Goal: Use online tool/utility: Utilize a website feature to perform a specific function

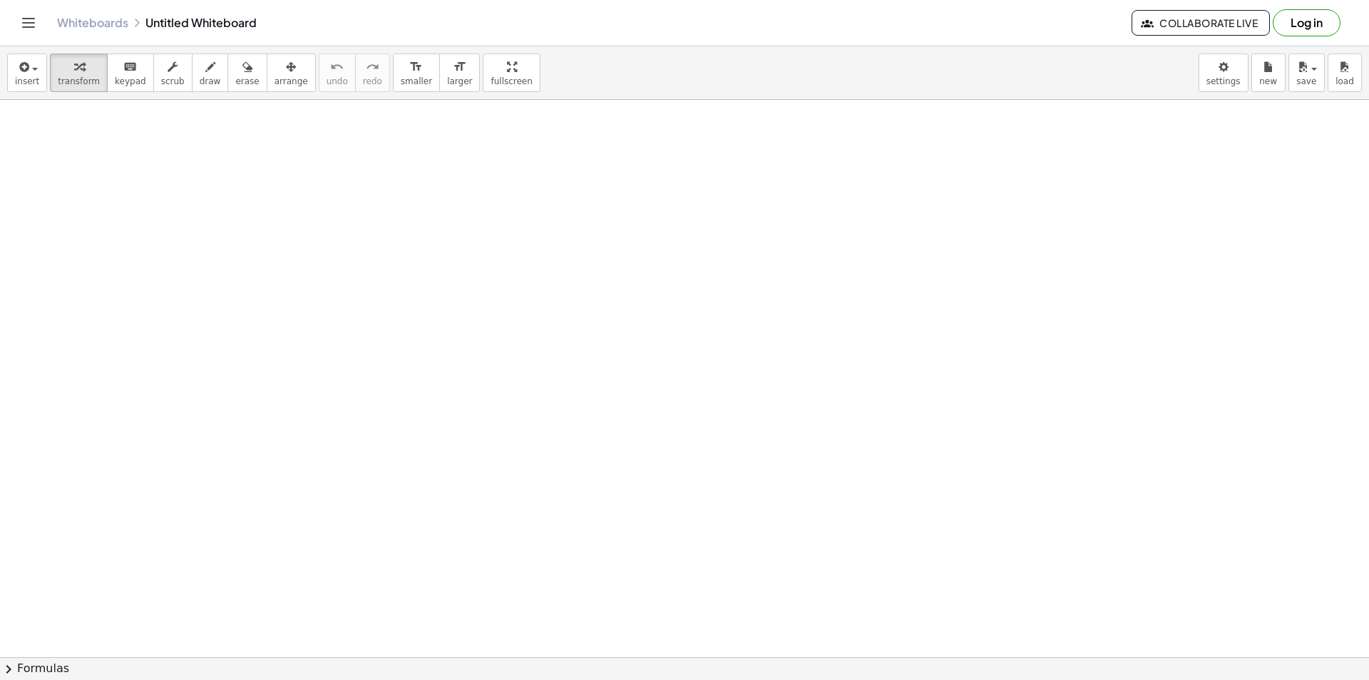
drag, startPoint x: 591, startPoint y: 238, endPoint x: 653, endPoint y: 313, distance: 97.3
click at [203, 86] on button "draw" at bounding box center [210, 72] width 37 height 39
drag, startPoint x: 417, startPoint y: 178, endPoint x: 444, endPoint y: 245, distance: 72.7
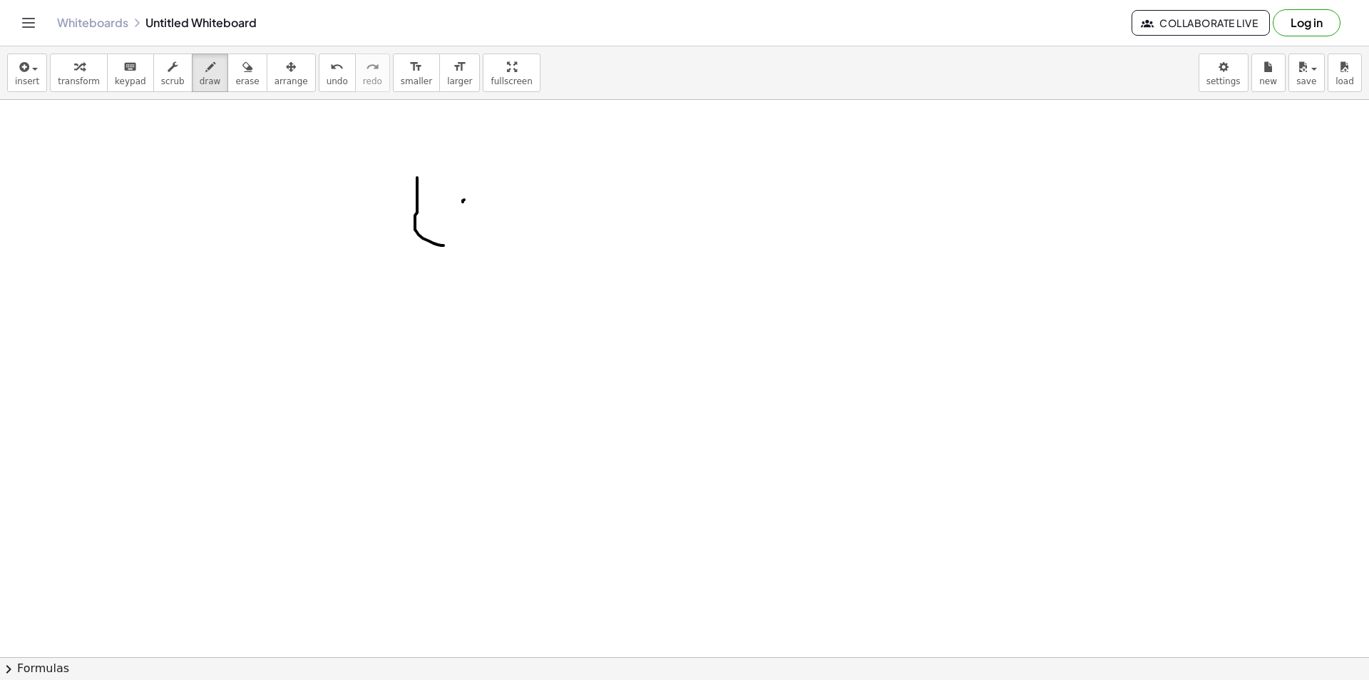
drag, startPoint x: 463, startPoint y: 202, endPoint x: 463, endPoint y: 243, distance: 40.7
drag, startPoint x: 480, startPoint y: 195, endPoint x: 515, endPoint y: 247, distance: 62.7
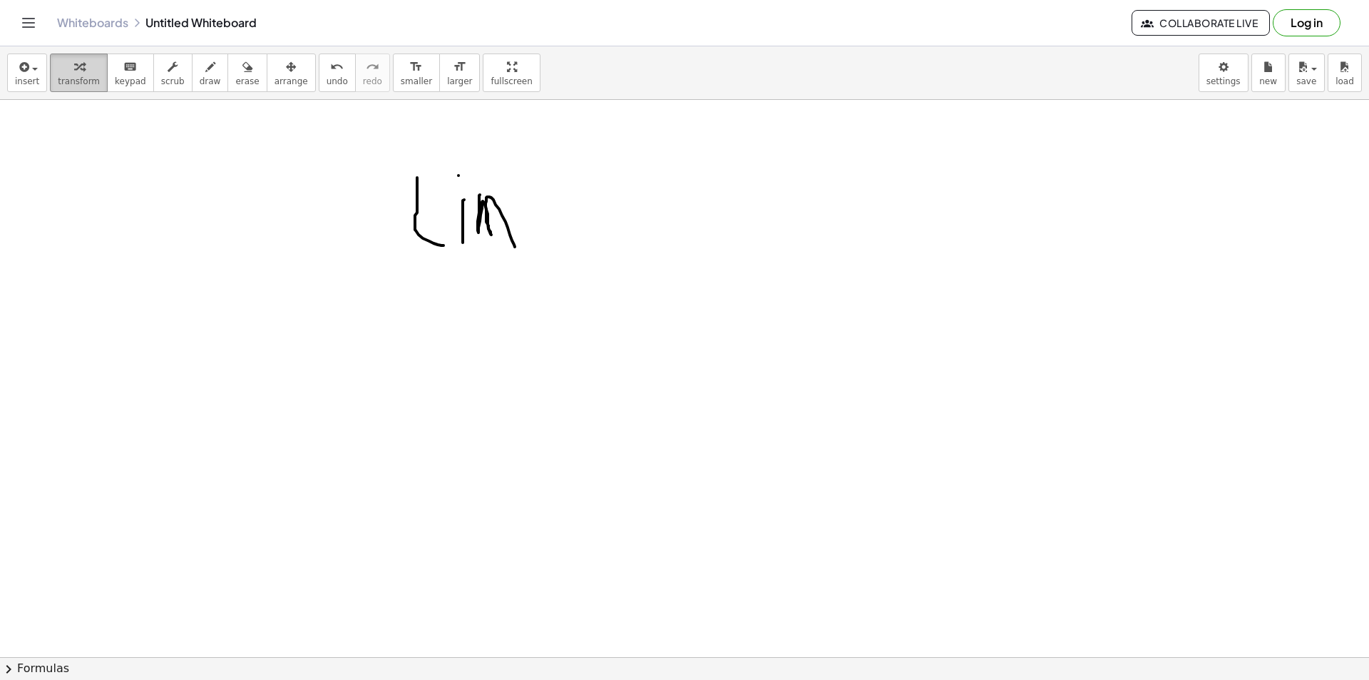
click at [71, 85] on span "transform" at bounding box center [79, 81] width 42 height 10
click at [71, 87] on button "transform" at bounding box center [79, 72] width 58 height 39
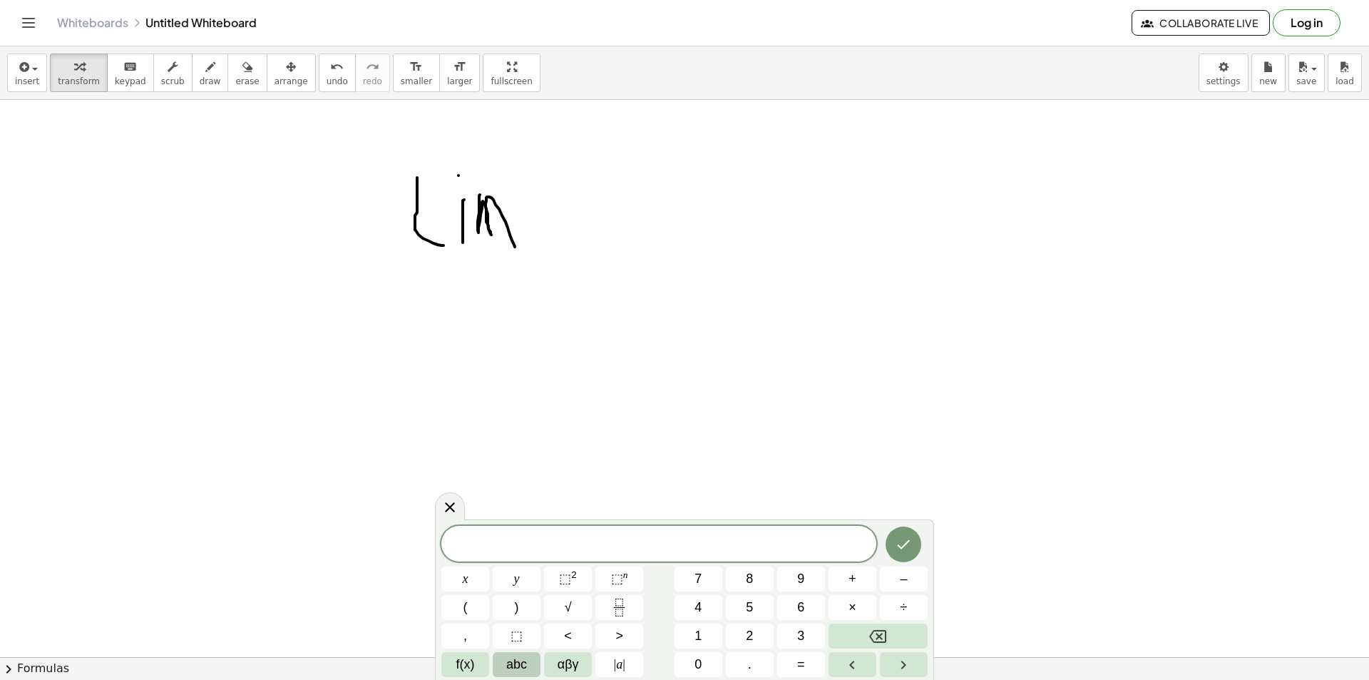
click at [504, 664] on button "abc" at bounding box center [517, 664] width 48 height 25
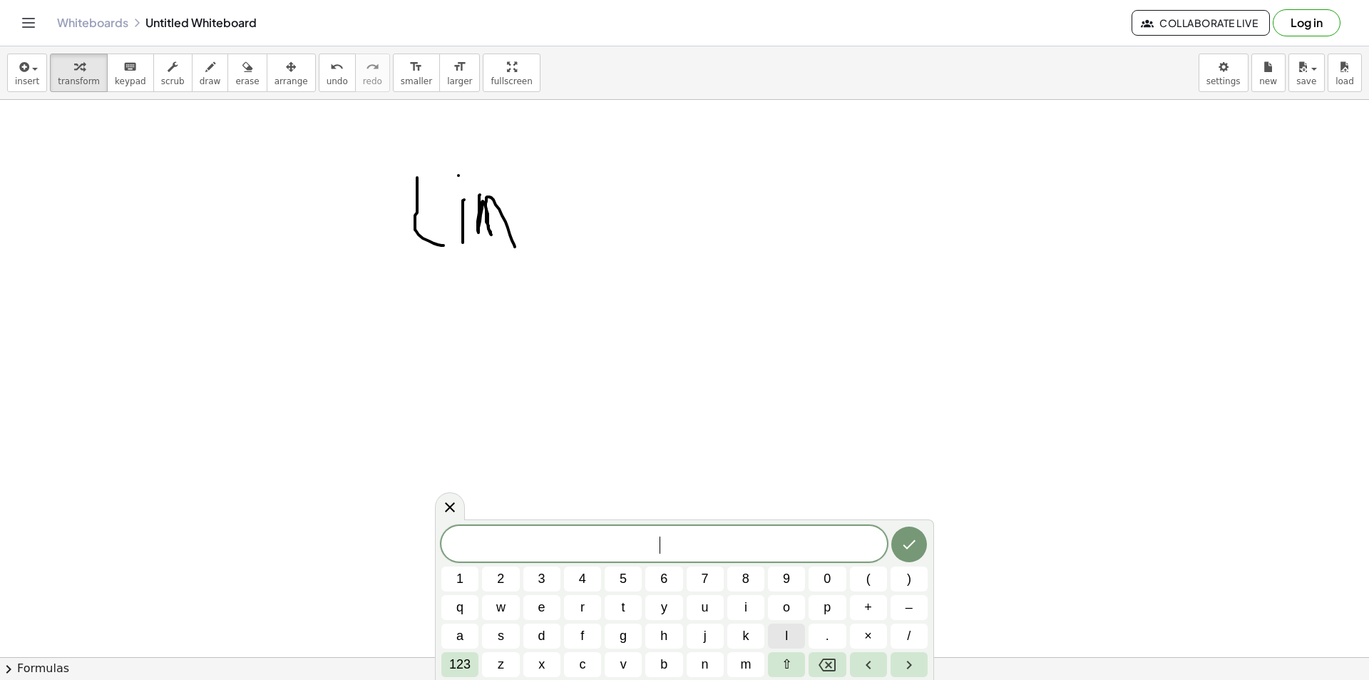
click at [770, 640] on button "l" at bounding box center [786, 635] width 37 height 25
click at [754, 598] on button "i" at bounding box center [746, 607] width 37 height 25
click at [743, 664] on span "m" at bounding box center [745, 664] width 11 height 19
click at [459, 673] on span "123" at bounding box center [459, 664] width 21 height 19
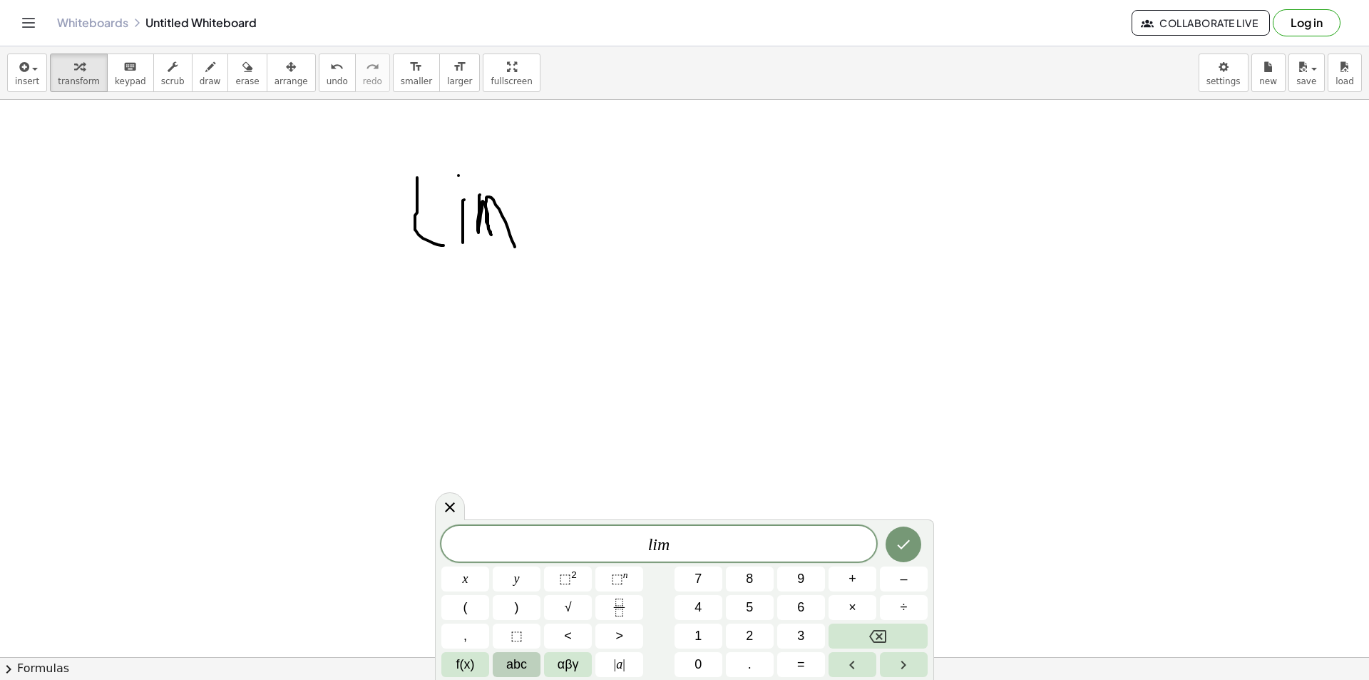
click at [540, 675] on button "abc" at bounding box center [517, 664] width 48 height 25
click at [564, 676] on div "c" at bounding box center [582, 664] width 37 height 25
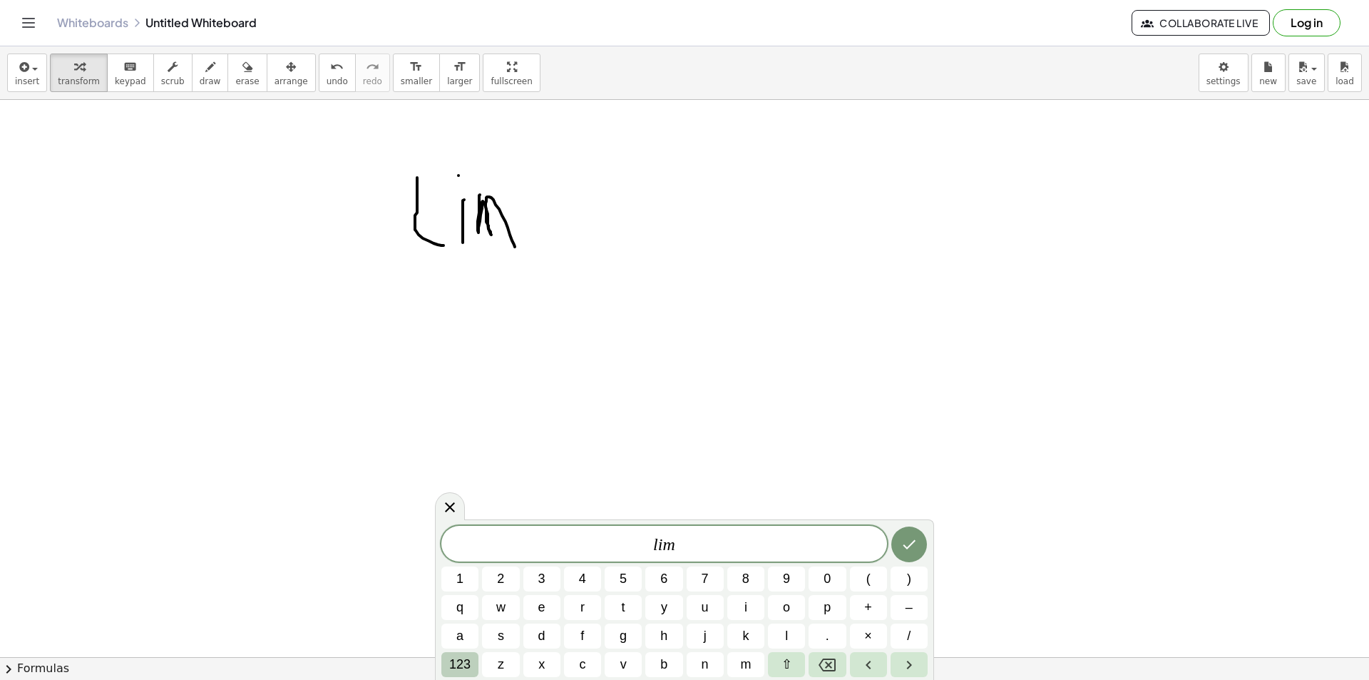
click at [454, 657] on span "123" at bounding box center [459, 664] width 21 height 19
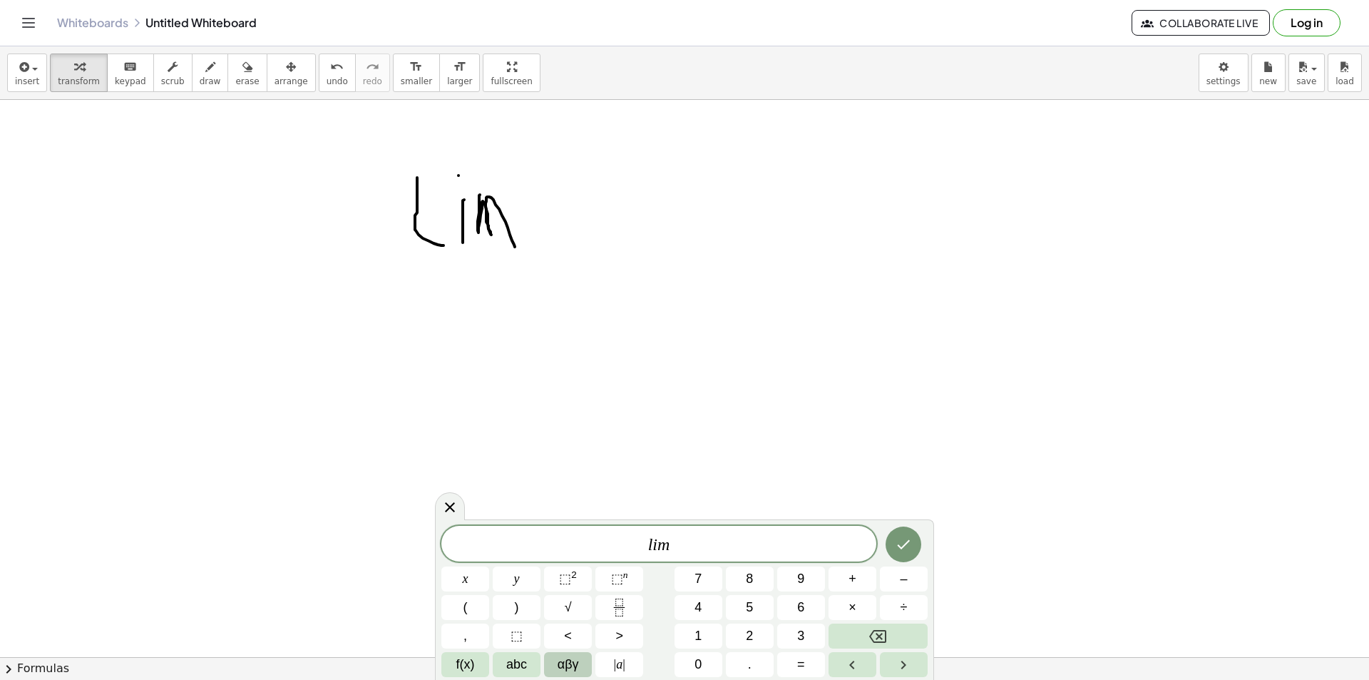
click at [568, 658] on span "αβγ" at bounding box center [568, 664] width 21 height 19
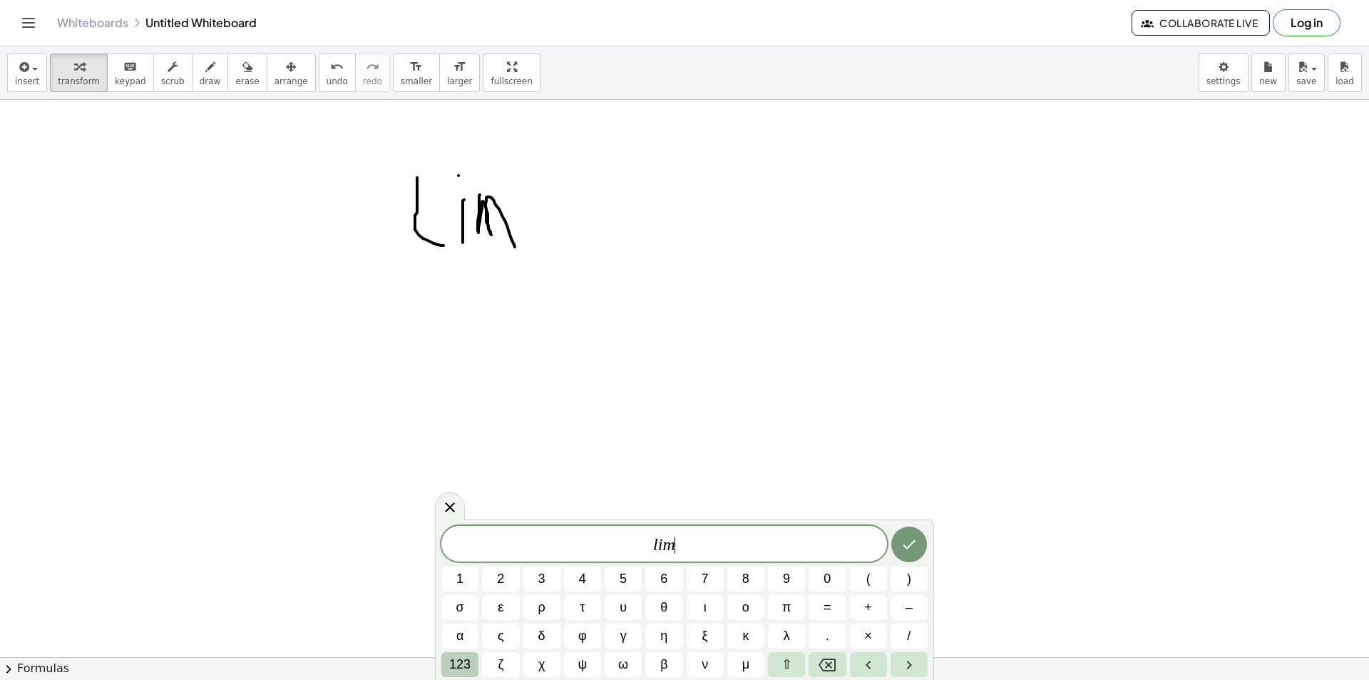
click at [462, 656] on span "123" at bounding box center [459, 664] width 21 height 19
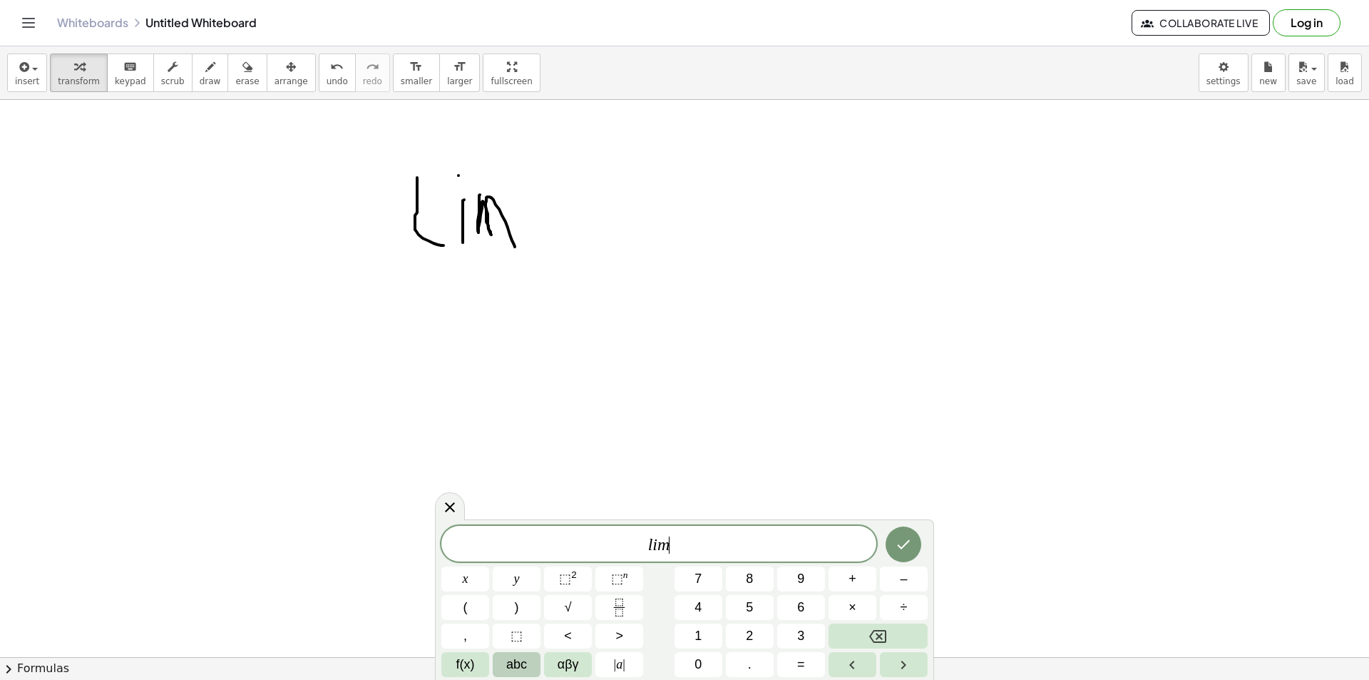
click at [509, 658] on span "abc" at bounding box center [516, 664] width 21 height 19
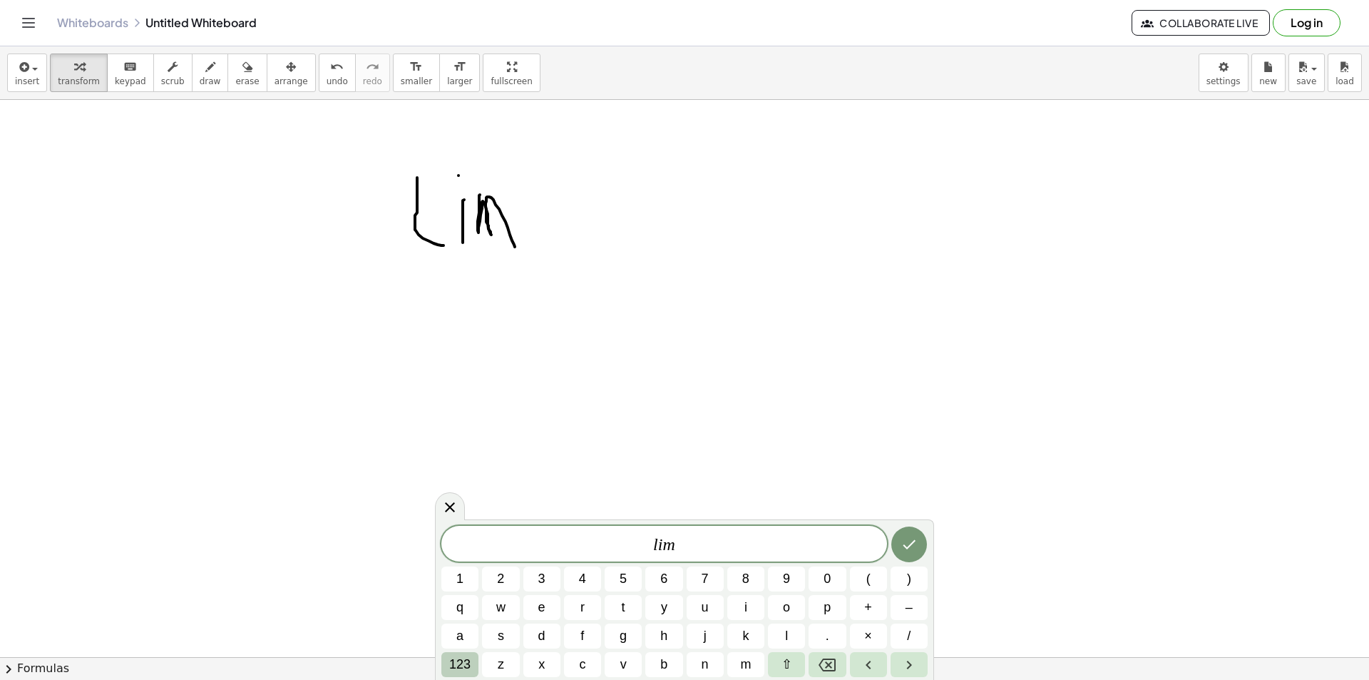
click at [451, 660] on span "123" at bounding box center [459, 664] width 21 height 19
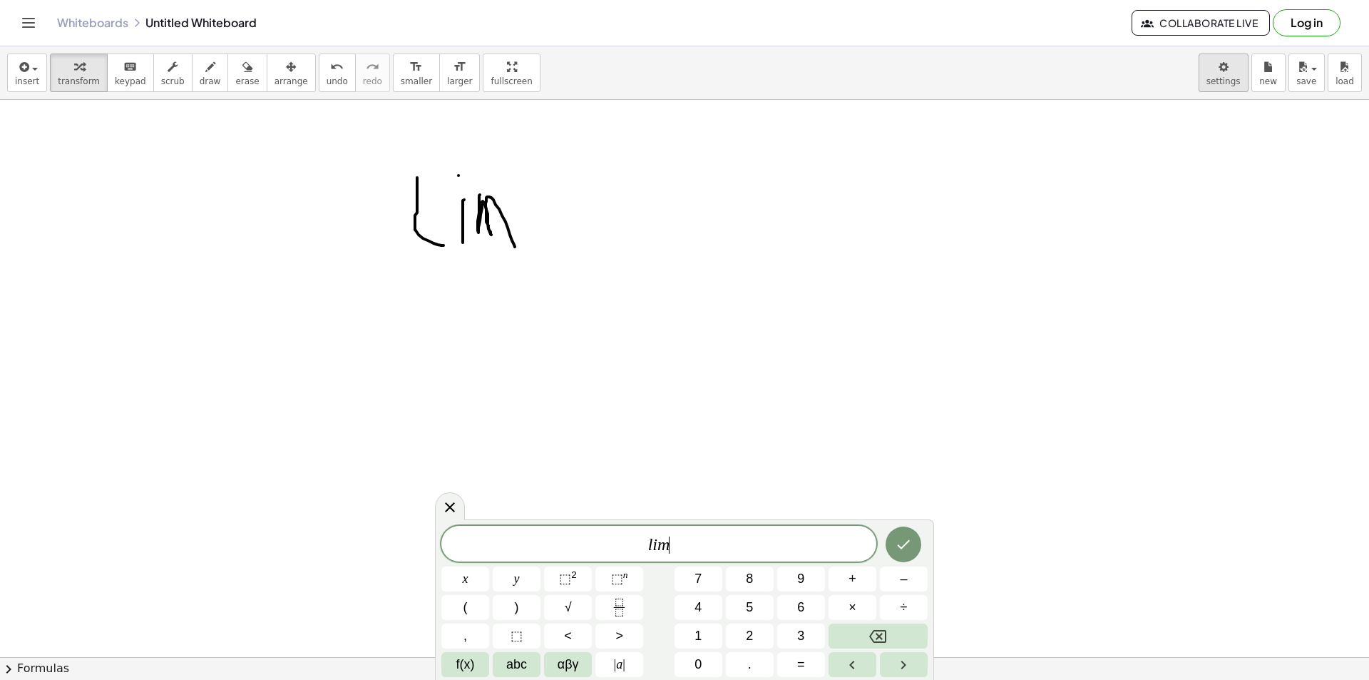
click at [1215, 68] on body "Graspable Math Activities Get Started Activity Bank Assigned Work Classes White…" at bounding box center [684, 340] width 1369 height 680
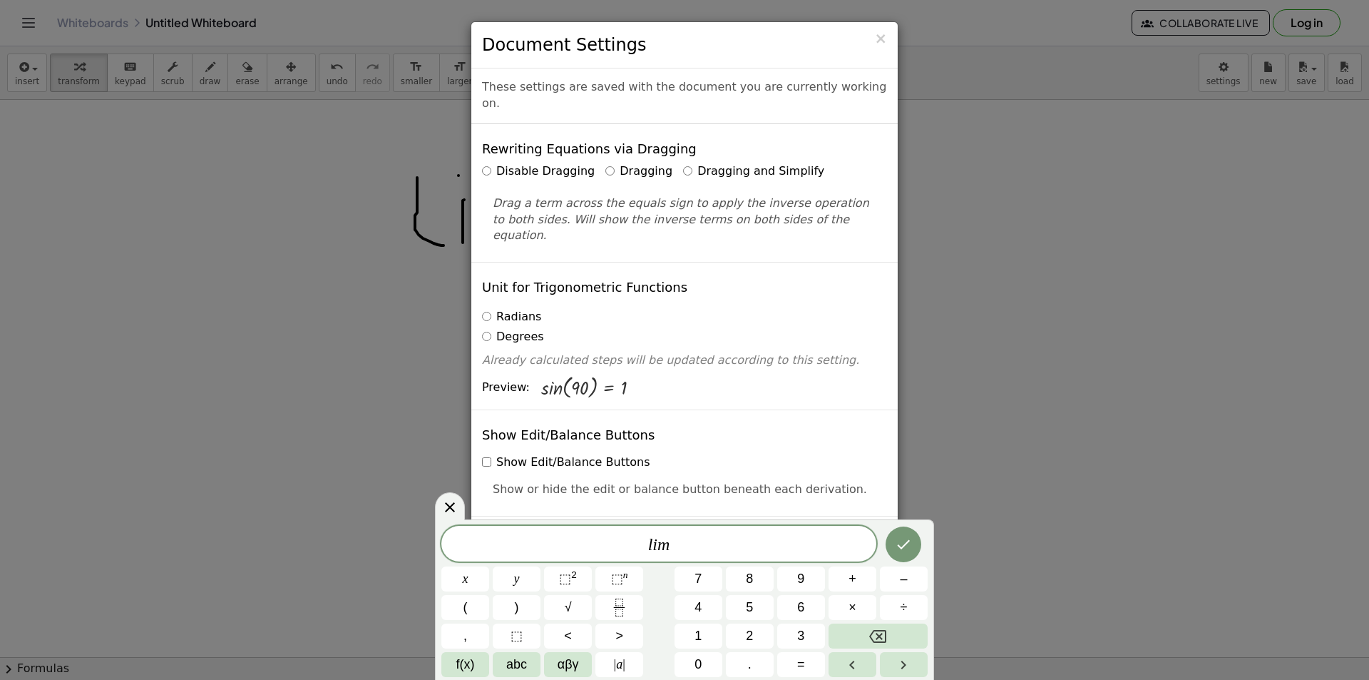
click at [1283, 56] on div "× Document Settings These settings are saved with the document you are currentl…" at bounding box center [684, 340] width 1369 height 680
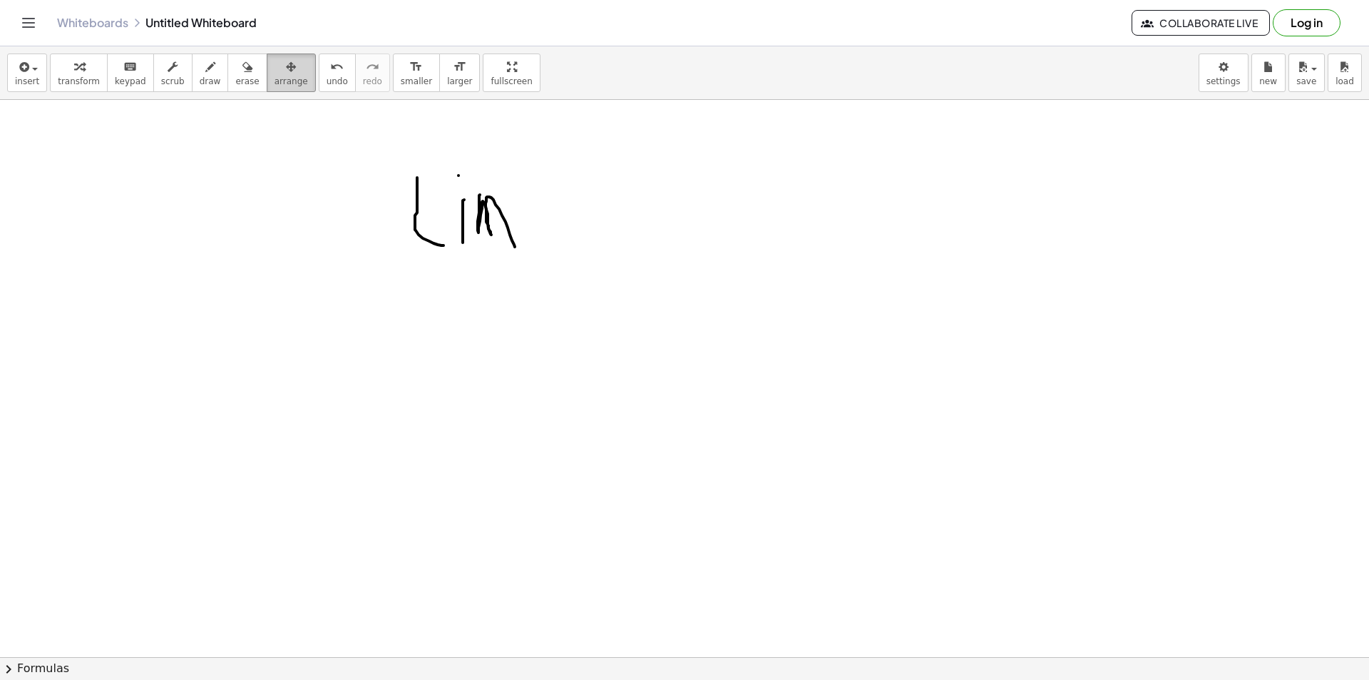
click at [276, 73] on div "button" at bounding box center [292, 66] width 34 height 17
click at [240, 80] on button "erase" at bounding box center [247, 72] width 39 height 39
click at [29, 88] on button "insert" at bounding box center [27, 72] width 40 height 39
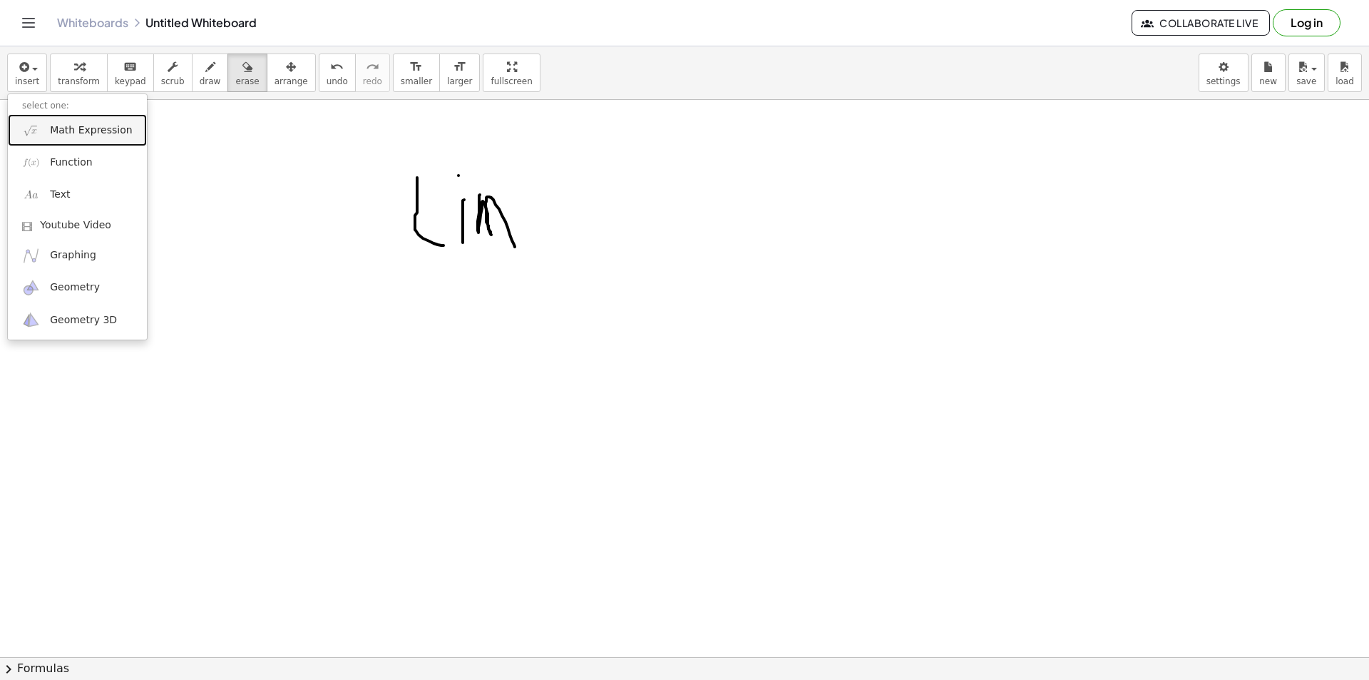
click at [61, 134] on span "Math Expression" at bounding box center [91, 130] width 82 height 14
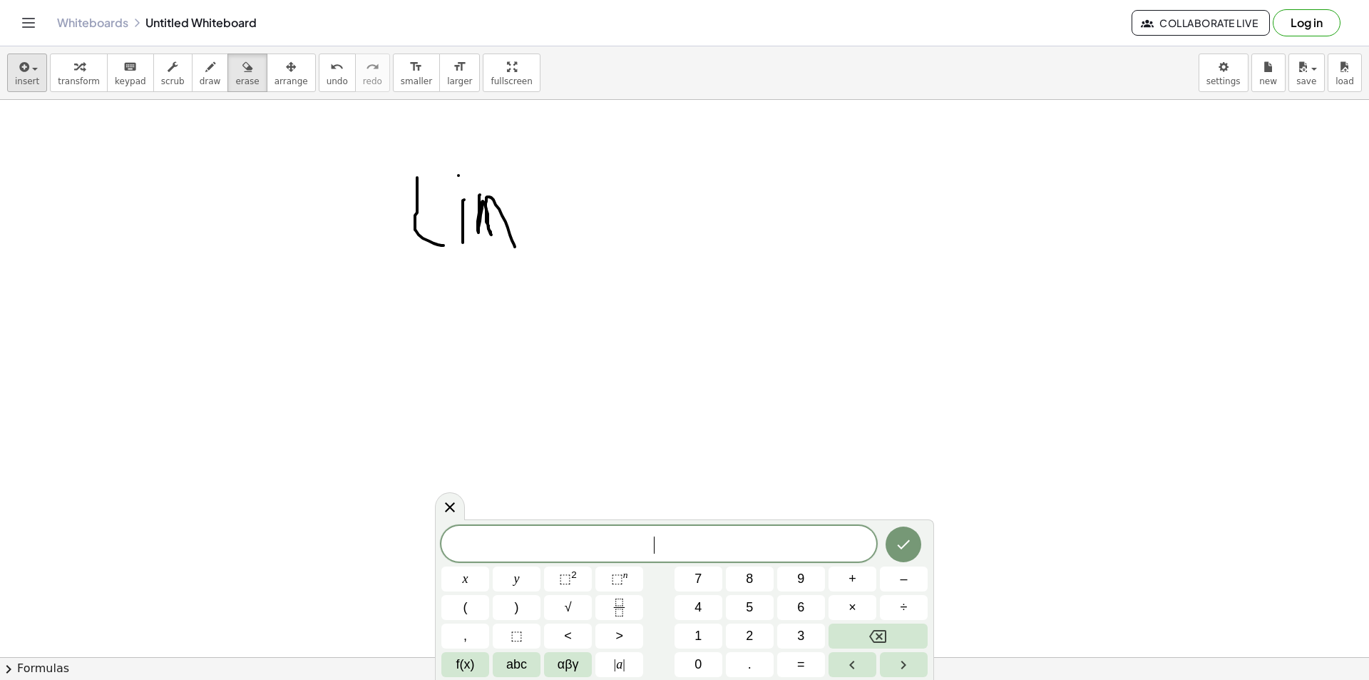
drag, startPoint x: 35, startPoint y: 96, endPoint x: 44, endPoint y: 86, distance: 13.2
click at [35, 93] on div "insert select one: Math Expression Function Text Youtube Video Graphing Geometr…" at bounding box center [684, 72] width 1369 height 53
click at [44, 86] on button "insert" at bounding box center [27, 72] width 40 height 39
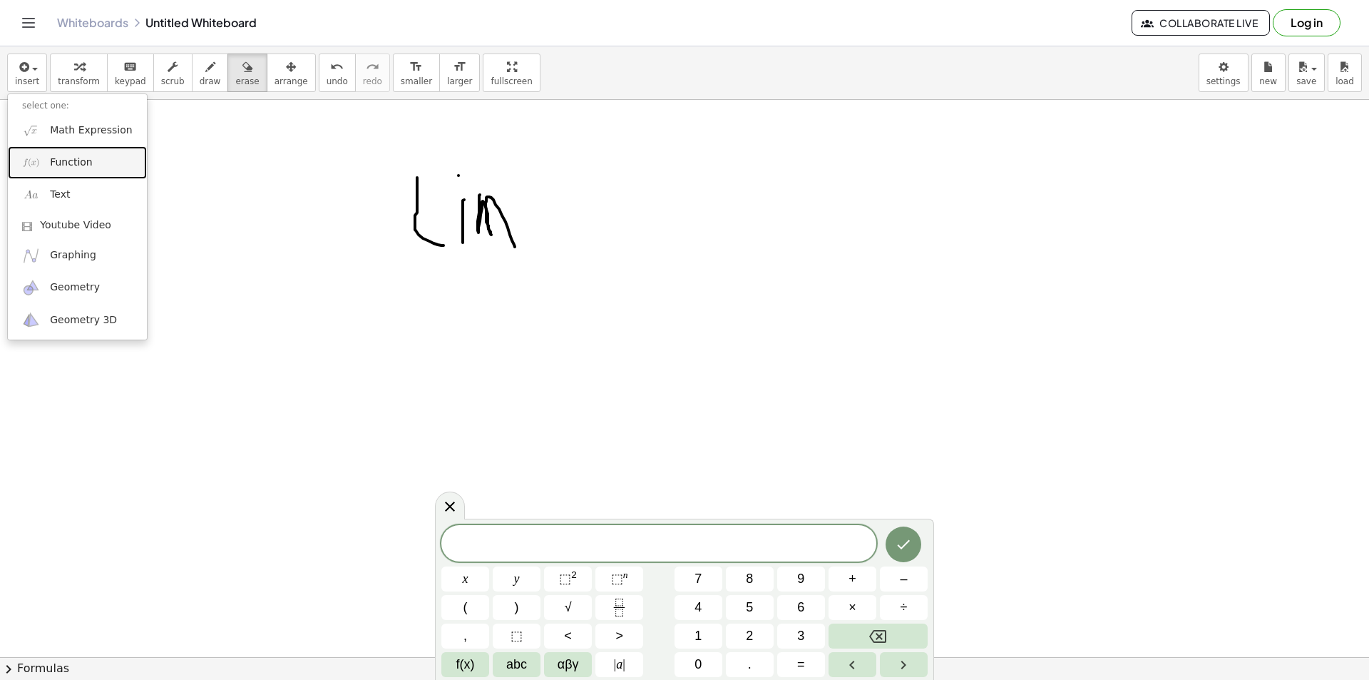
click at [55, 158] on span "Function" at bounding box center [71, 162] width 43 height 14
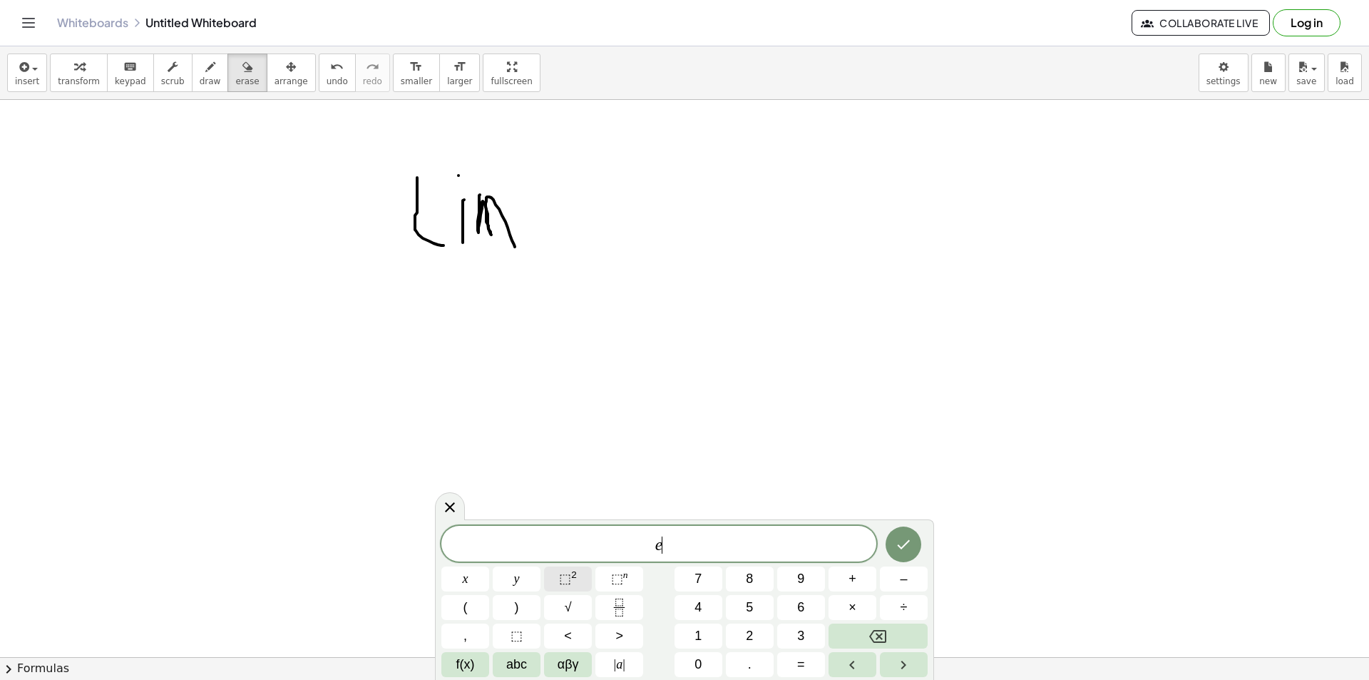
click at [578, 583] on button "⬚ 2" at bounding box center [568, 578] width 48 height 25
click at [878, 628] on icon "Backspace" at bounding box center [877, 636] width 17 height 17
click at [495, 660] on button "abc" at bounding box center [517, 664] width 48 height 25
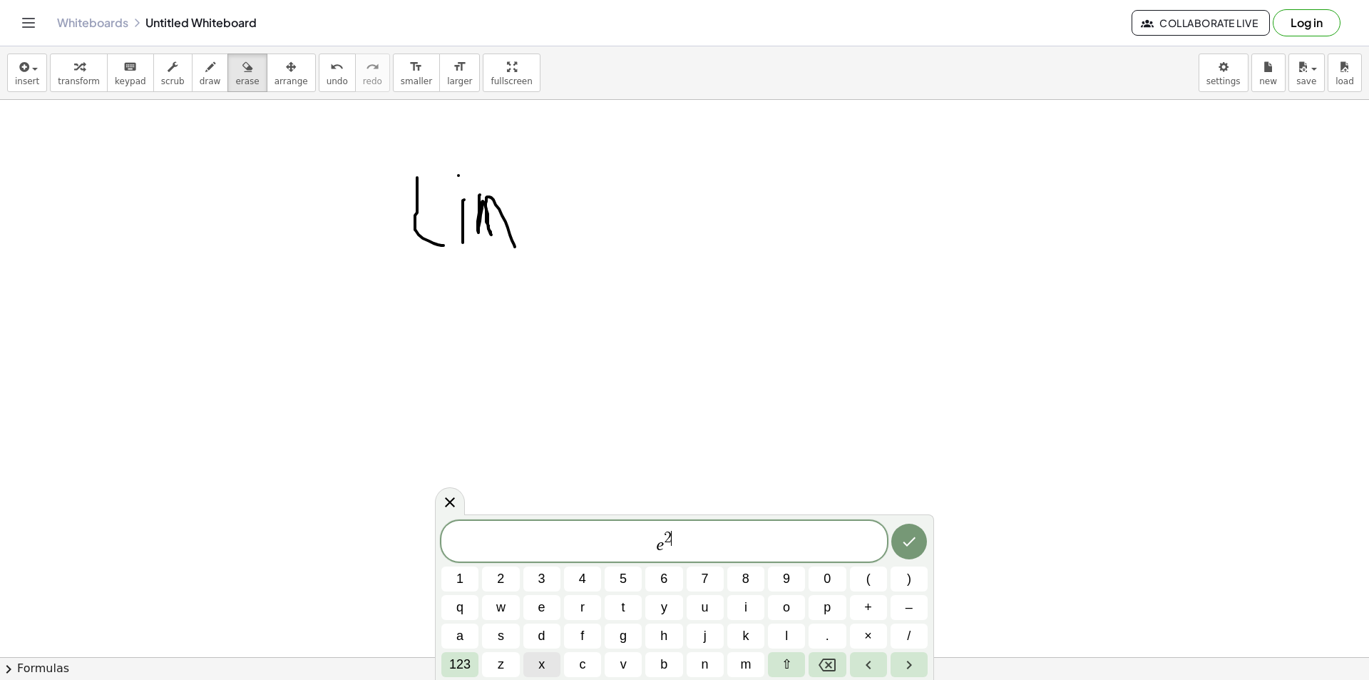
click at [546, 659] on button "x" at bounding box center [542, 664] width 37 height 25
click at [447, 673] on button "123" at bounding box center [460, 664] width 37 height 25
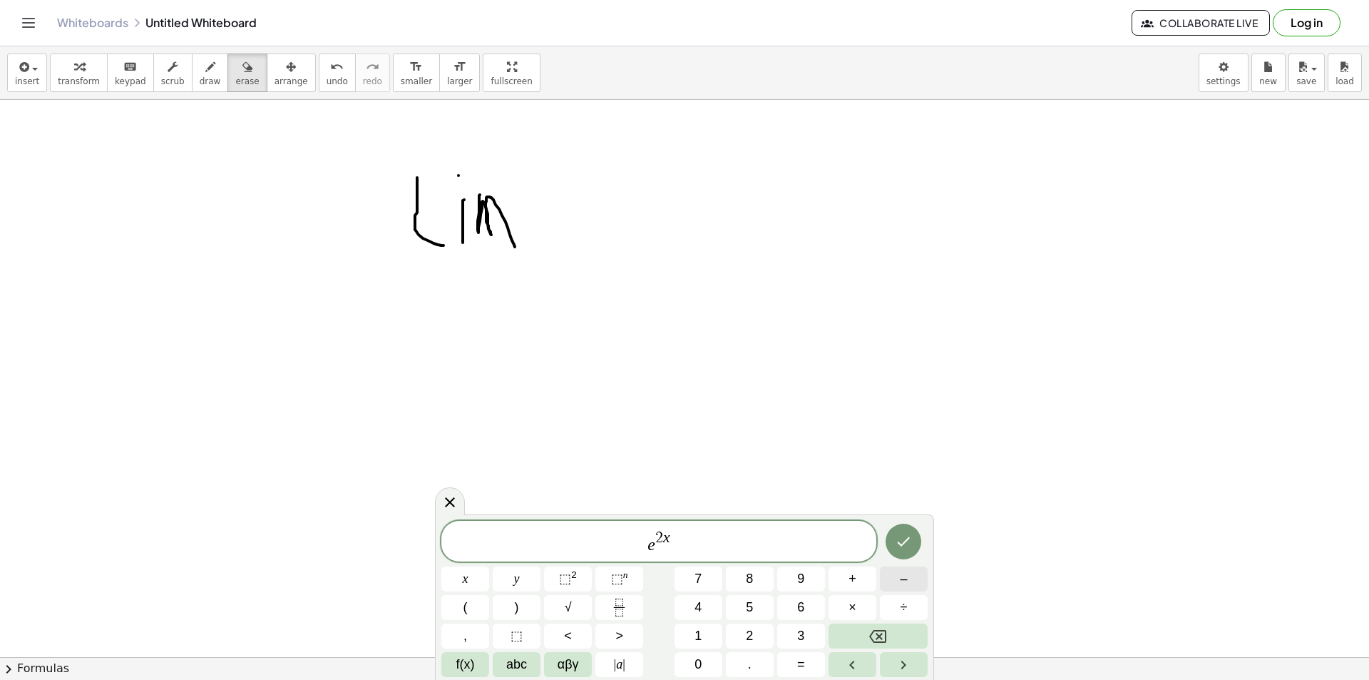
click at [910, 580] on button "–" at bounding box center [904, 578] width 48 height 25
click at [695, 642] on span "1" at bounding box center [698, 635] width 7 height 19
click at [523, 603] on button ")" at bounding box center [517, 607] width 48 height 25
click at [867, 633] on button "Backspace" at bounding box center [878, 635] width 99 height 25
click at [693, 548] on span "e 2 x − 1 ​" at bounding box center [659, 542] width 435 height 26
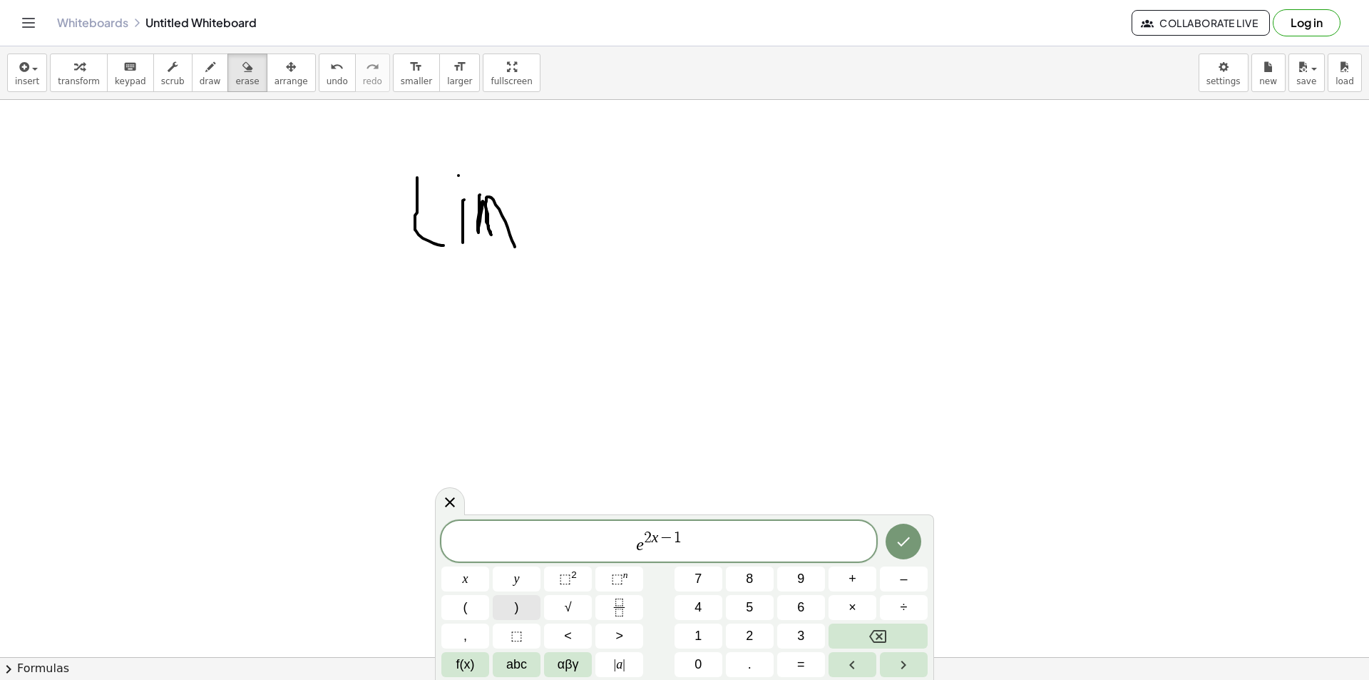
click at [519, 604] on button ")" at bounding box center [517, 607] width 48 height 25
click at [909, 610] on button "÷" at bounding box center [904, 607] width 48 height 25
click at [478, 665] on button "f(x)" at bounding box center [466, 664] width 48 height 25
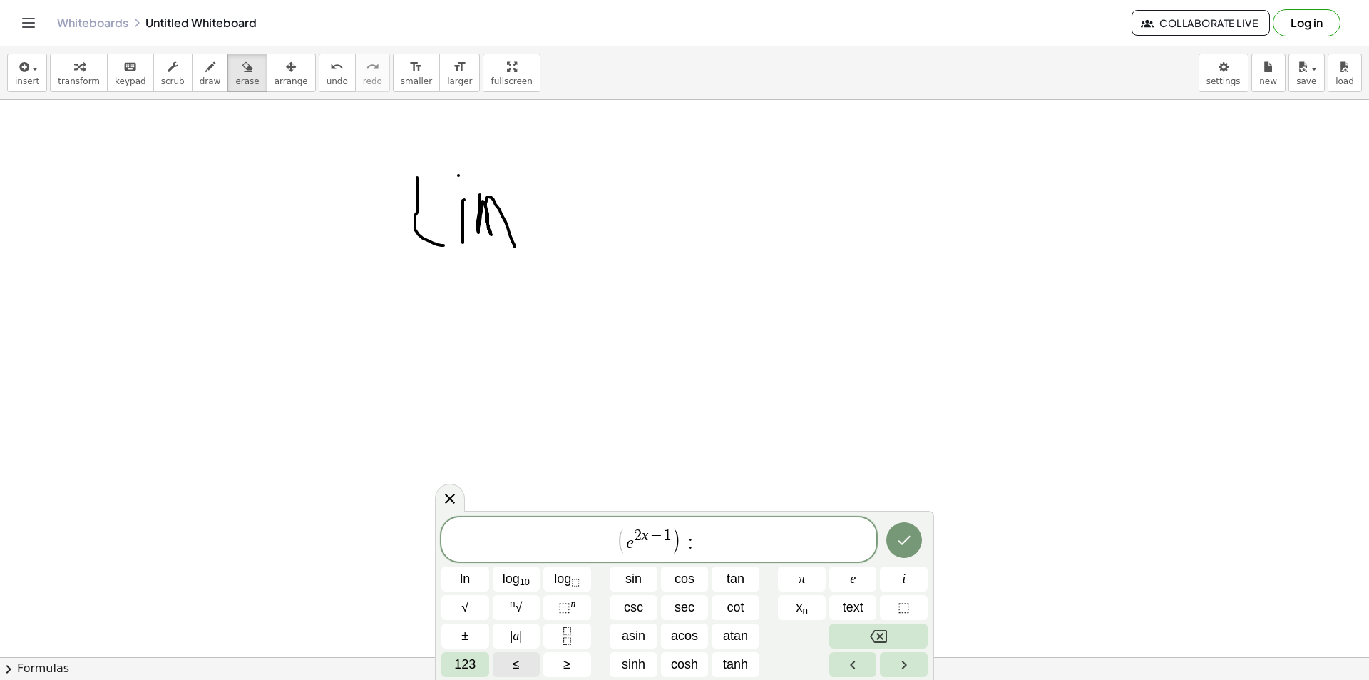
click at [497, 662] on button "≤" at bounding box center [517, 664] width 48 height 25
click at [864, 640] on button "Backspace" at bounding box center [879, 635] width 98 height 25
click at [453, 655] on button "123" at bounding box center [466, 664] width 48 height 25
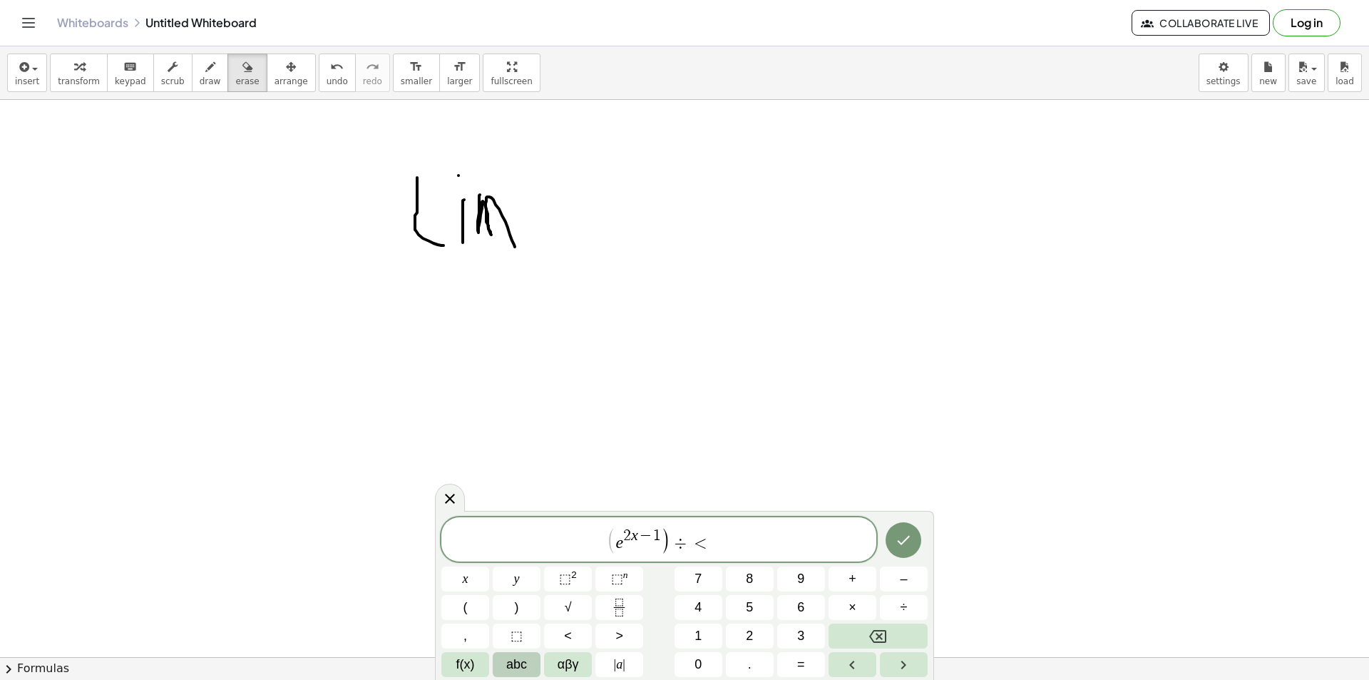
click at [527, 663] on span "abc" at bounding box center [516, 664] width 21 height 19
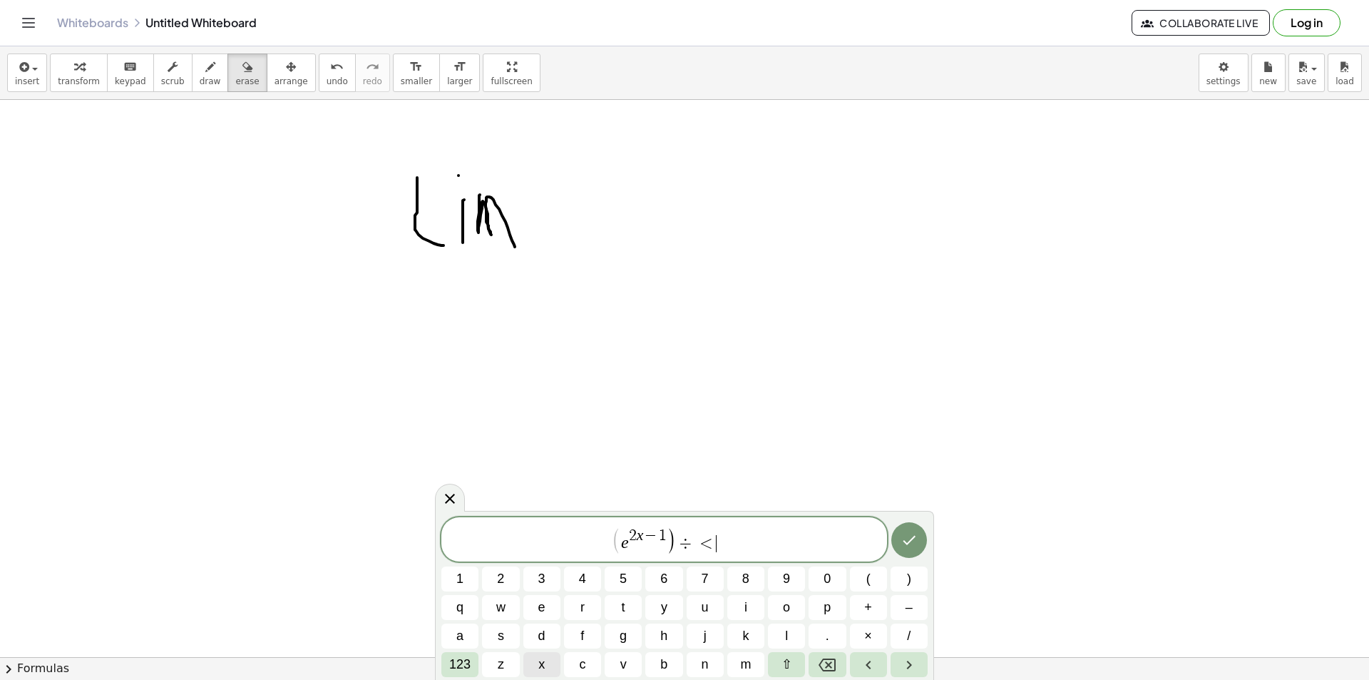
click at [534, 659] on button "x" at bounding box center [542, 664] width 37 height 25
click at [465, 668] on span "123" at bounding box center [459, 664] width 21 height 19
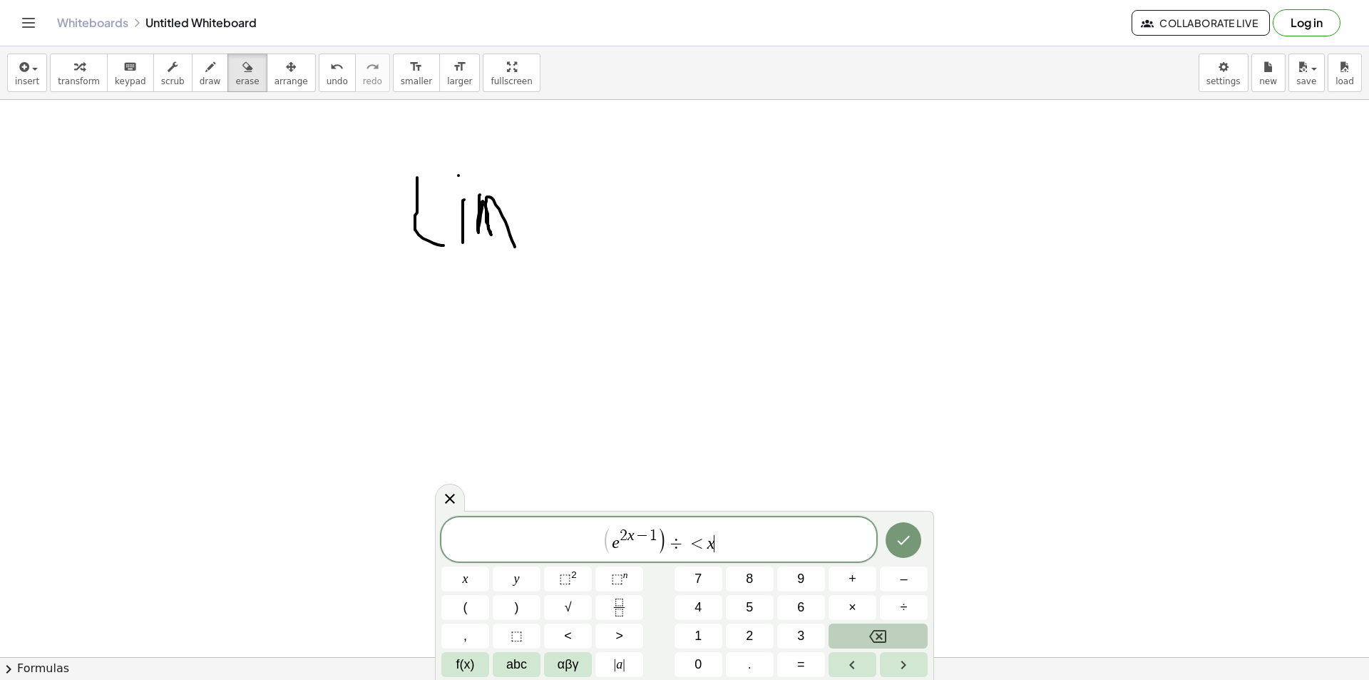
click at [880, 626] on button "Backspace" at bounding box center [878, 635] width 99 height 25
click at [878, 626] on button "Backspace" at bounding box center [878, 635] width 99 height 25
click at [473, 658] on span "f(x)" at bounding box center [465, 664] width 19 height 19
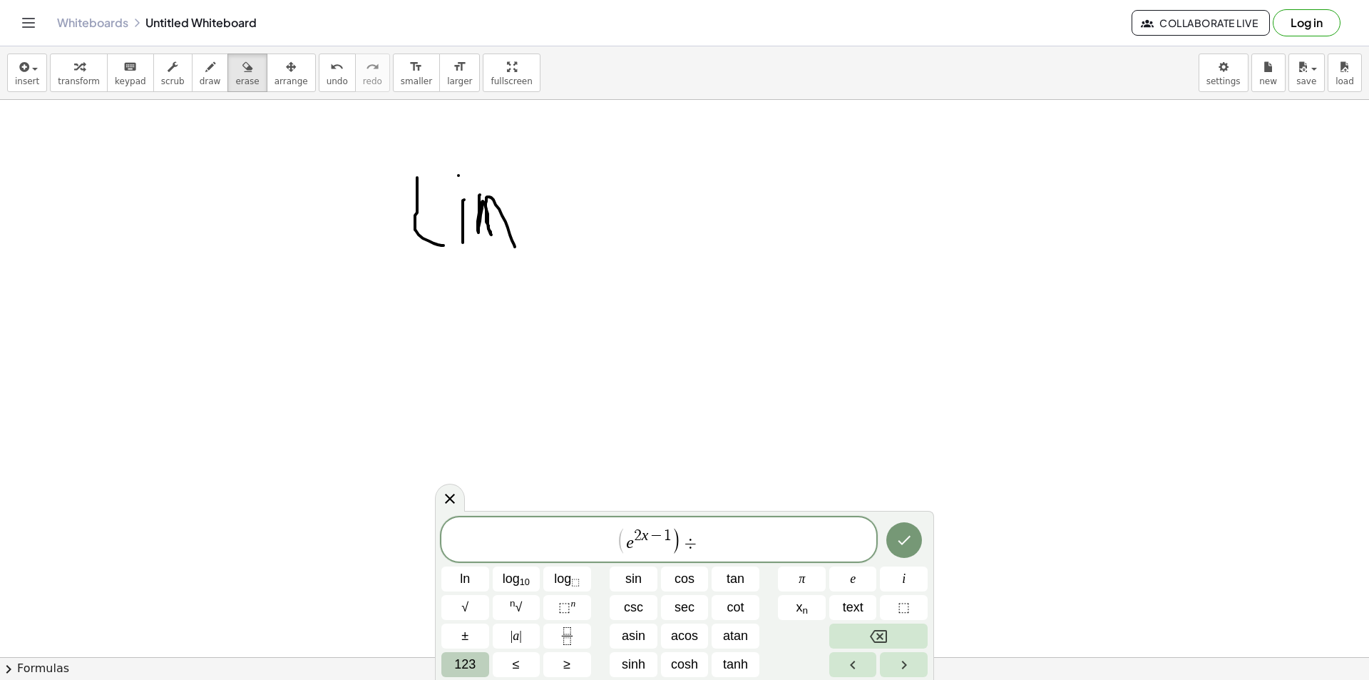
click at [479, 659] on button "123" at bounding box center [466, 664] width 48 height 25
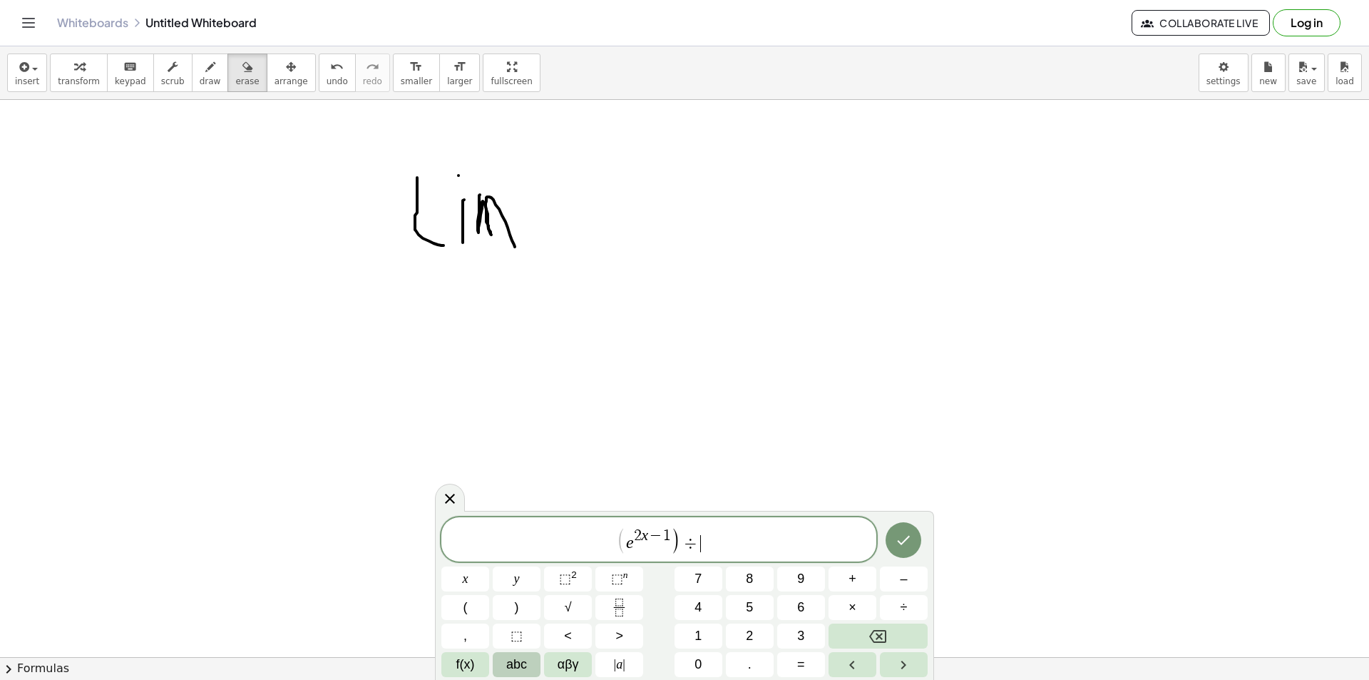
click at [525, 670] on span "abc" at bounding box center [516, 664] width 21 height 19
click at [549, 659] on button "x" at bounding box center [542, 664] width 37 height 25
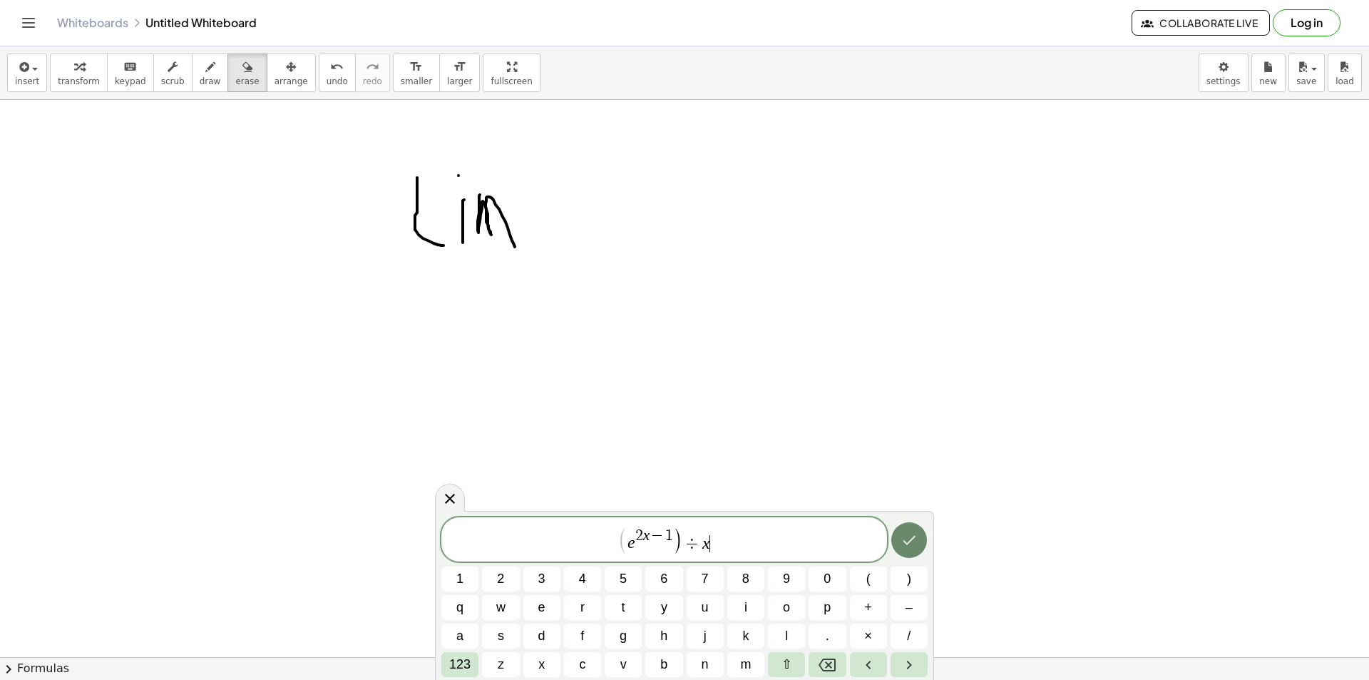
click at [905, 539] on icon "Done" at bounding box center [909, 539] width 17 height 17
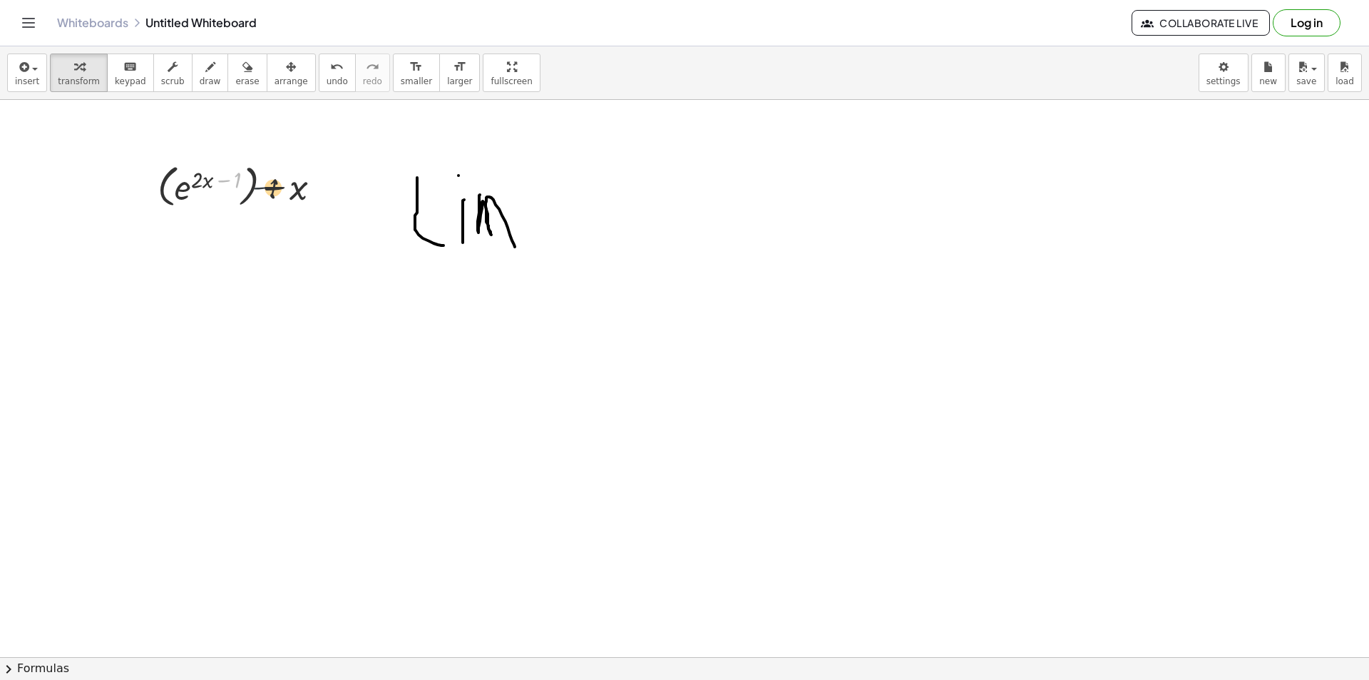
drag, startPoint x: 214, startPoint y: 188, endPoint x: 266, endPoint y: 206, distance: 55.0
click at [266, 206] on div at bounding box center [244, 185] width 189 height 52
drag, startPoint x: 227, startPoint y: 181, endPoint x: 320, endPoint y: 186, distance: 92.9
click at [320, 186] on div at bounding box center [244, 185] width 189 height 52
drag, startPoint x: 292, startPoint y: 192, endPoint x: 210, endPoint y: 188, distance: 82.8
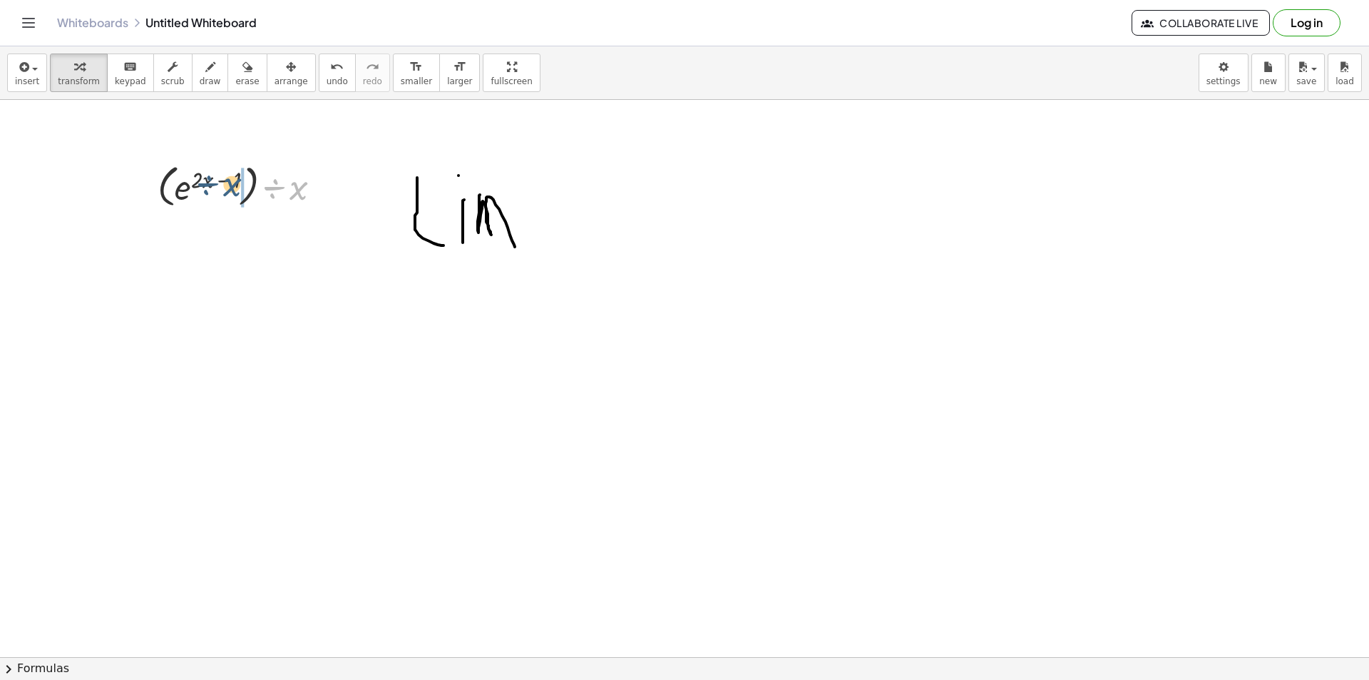
click at [216, 188] on div at bounding box center [244, 185] width 189 height 52
drag, startPoint x: 281, startPoint y: 245, endPoint x: 208, endPoint y: 274, distance: 79.1
click at [310, 242] on div at bounding box center [308, 237] width 16 height 16
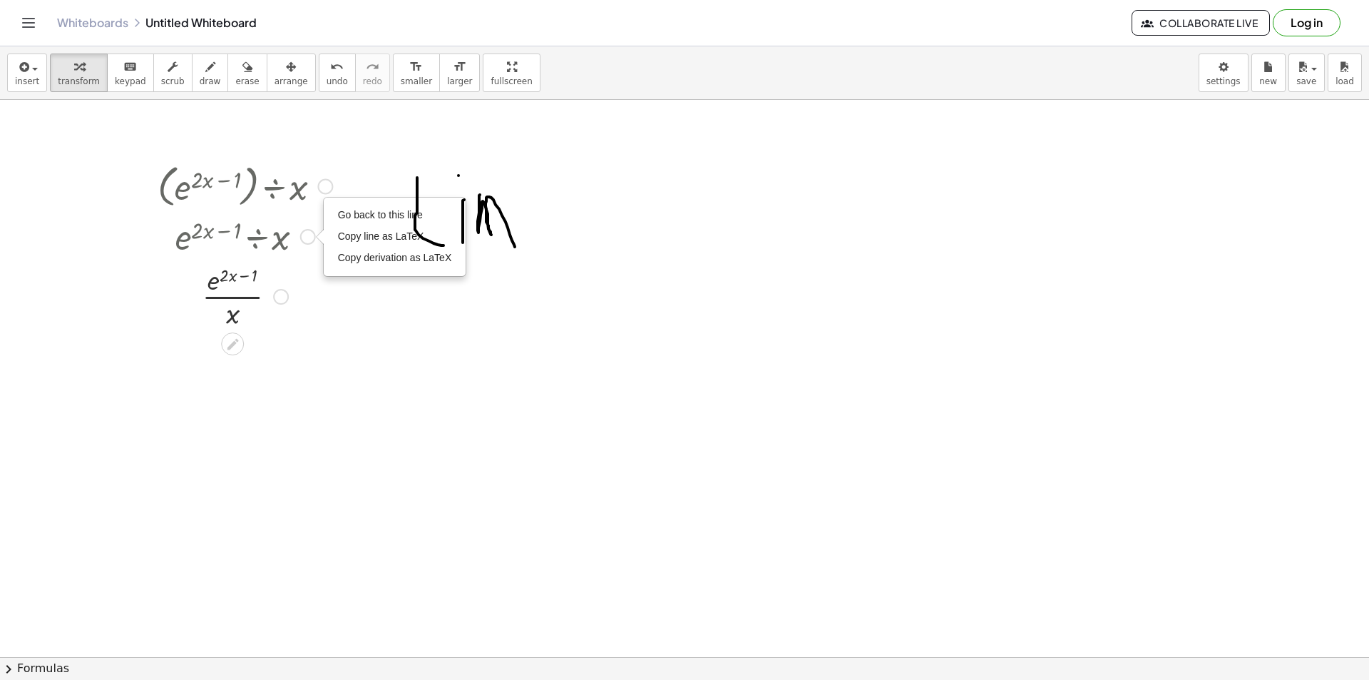
click at [461, 201] on div "Go back to this line Copy line as LaTeX Copy derivation as LaTeX" at bounding box center [395, 236] width 141 height 77
drag, startPoint x: 519, startPoint y: 199, endPoint x: 484, endPoint y: 213, distance: 36.8
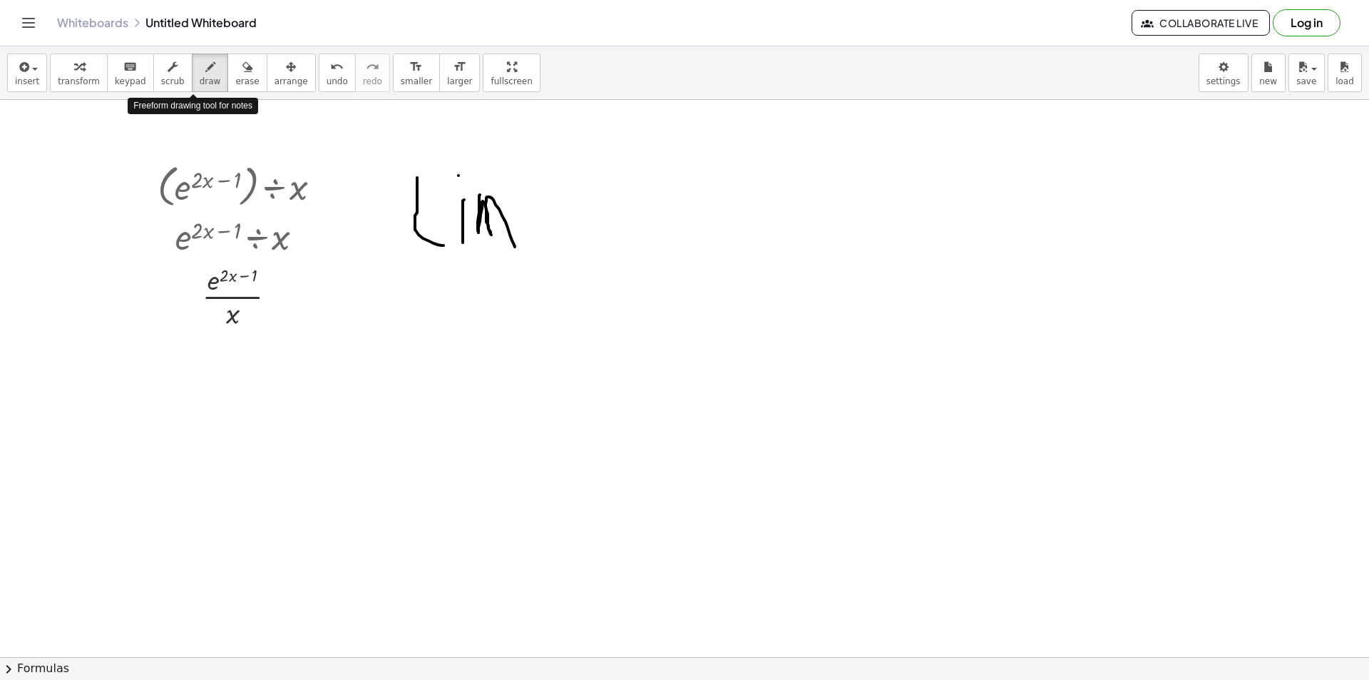
drag, startPoint x: 191, startPoint y: 66, endPoint x: 266, endPoint y: 135, distance: 101.5
click at [205, 68] on icon "button" at bounding box center [210, 66] width 10 height 17
drag, startPoint x: 438, startPoint y: 213, endPoint x: 543, endPoint y: 272, distance: 120.4
drag, startPoint x: 658, startPoint y: 237, endPoint x: 719, endPoint y: 296, distance: 84.7
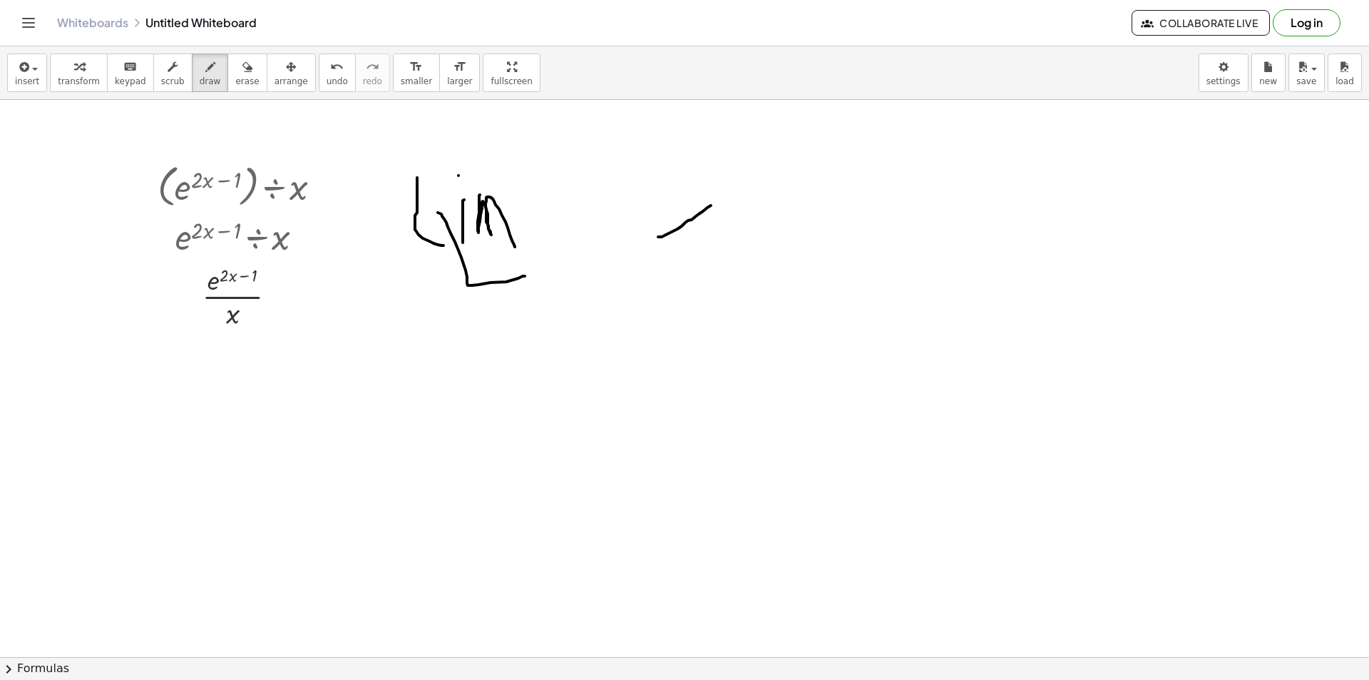
drag, startPoint x: 801, startPoint y: 196, endPoint x: 792, endPoint y: 282, distance: 86.7
drag, startPoint x: 777, startPoint y: 237, endPoint x: 829, endPoint y: 225, distance: 52.8
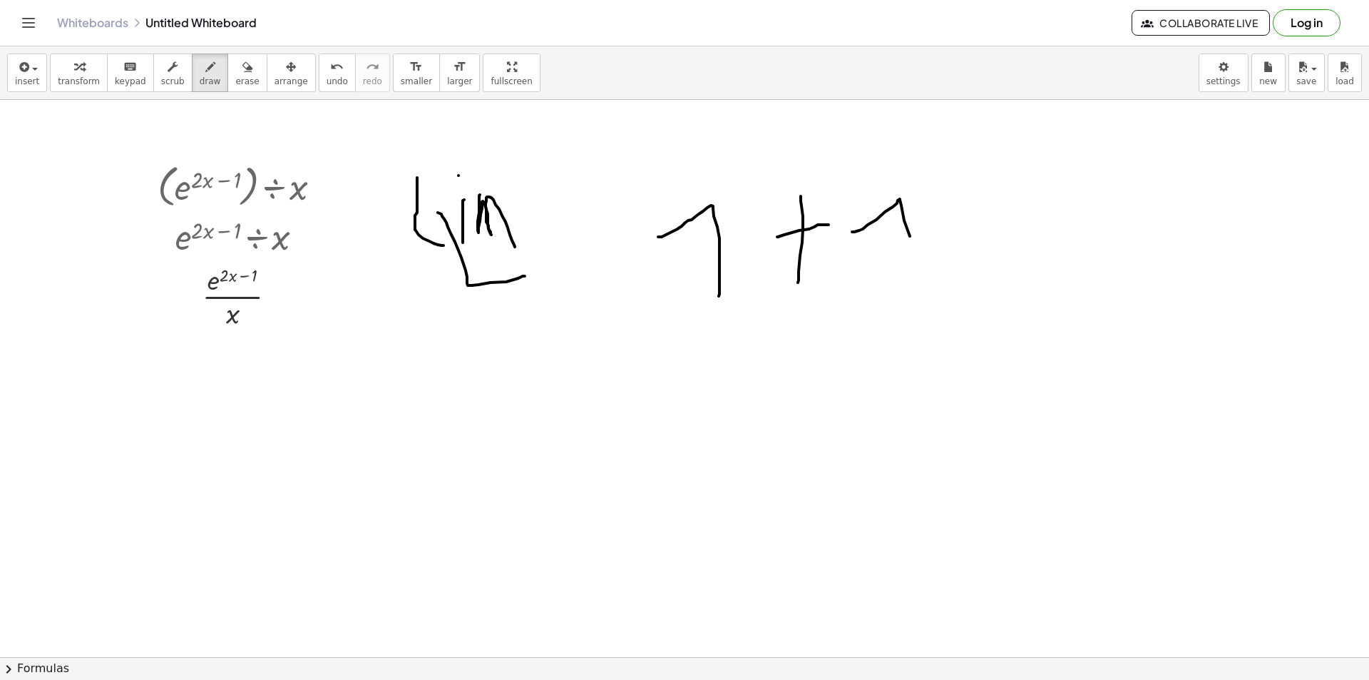
drag, startPoint x: 852, startPoint y: 232, endPoint x: 917, endPoint y: 278, distance: 79.8
drag, startPoint x: 953, startPoint y: 225, endPoint x: 1001, endPoint y: 215, distance: 48.7
drag, startPoint x: 972, startPoint y: 245, endPoint x: 1046, endPoint y: 237, distance: 73.9
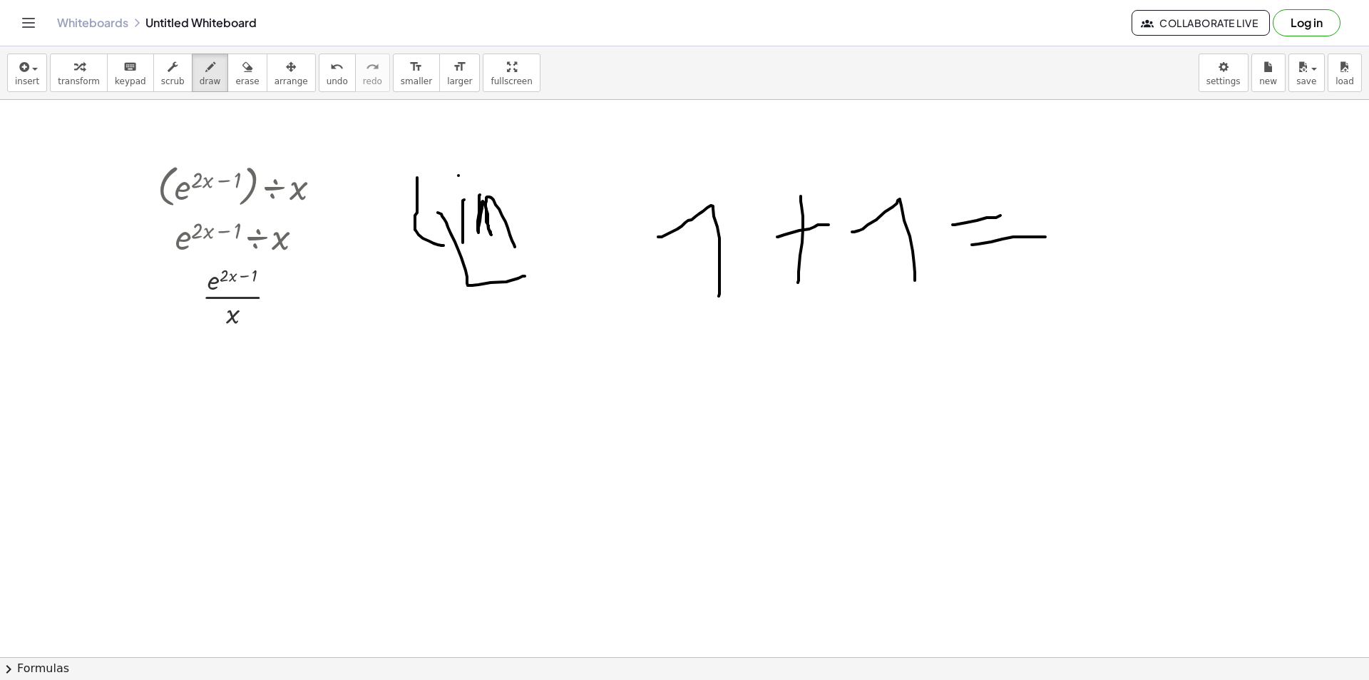
drag, startPoint x: 1078, startPoint y: 200, endPoint x: 1152, endPoint y: 279, distance: 107.5
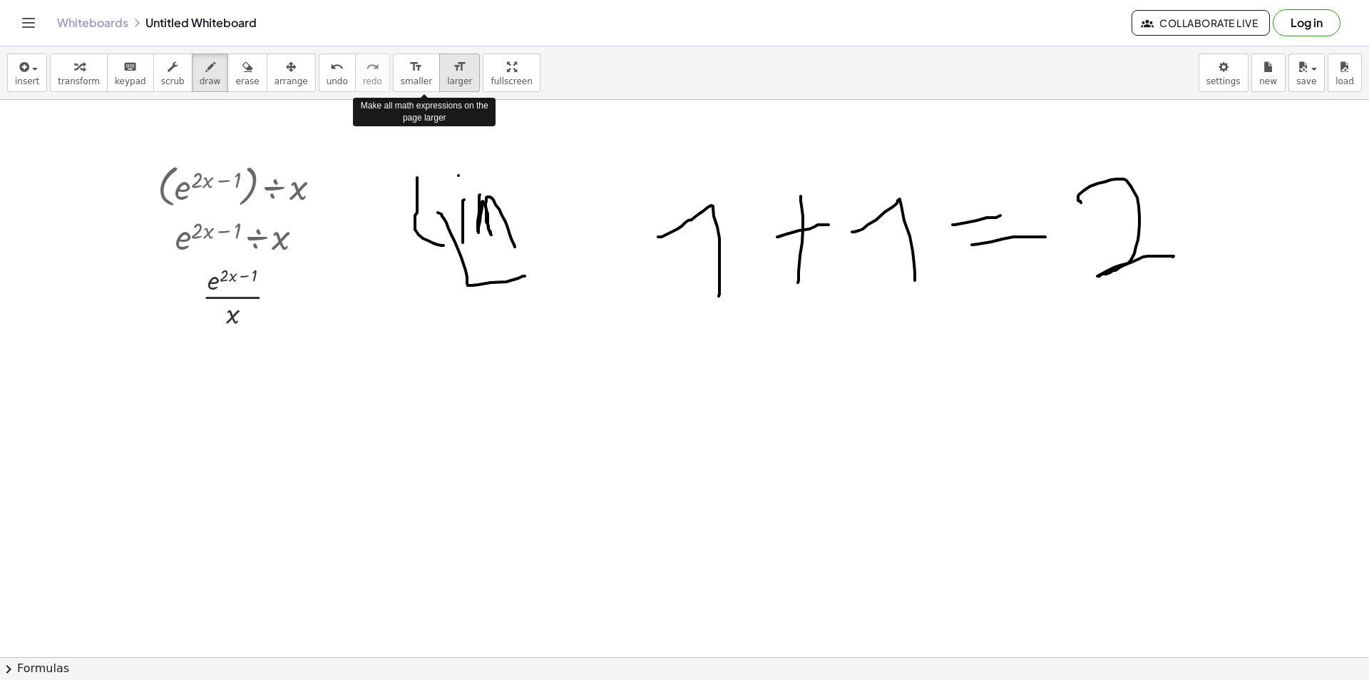
click at [447, 83] on span "larger" at bounding box center [459, 81] width 25 height 10
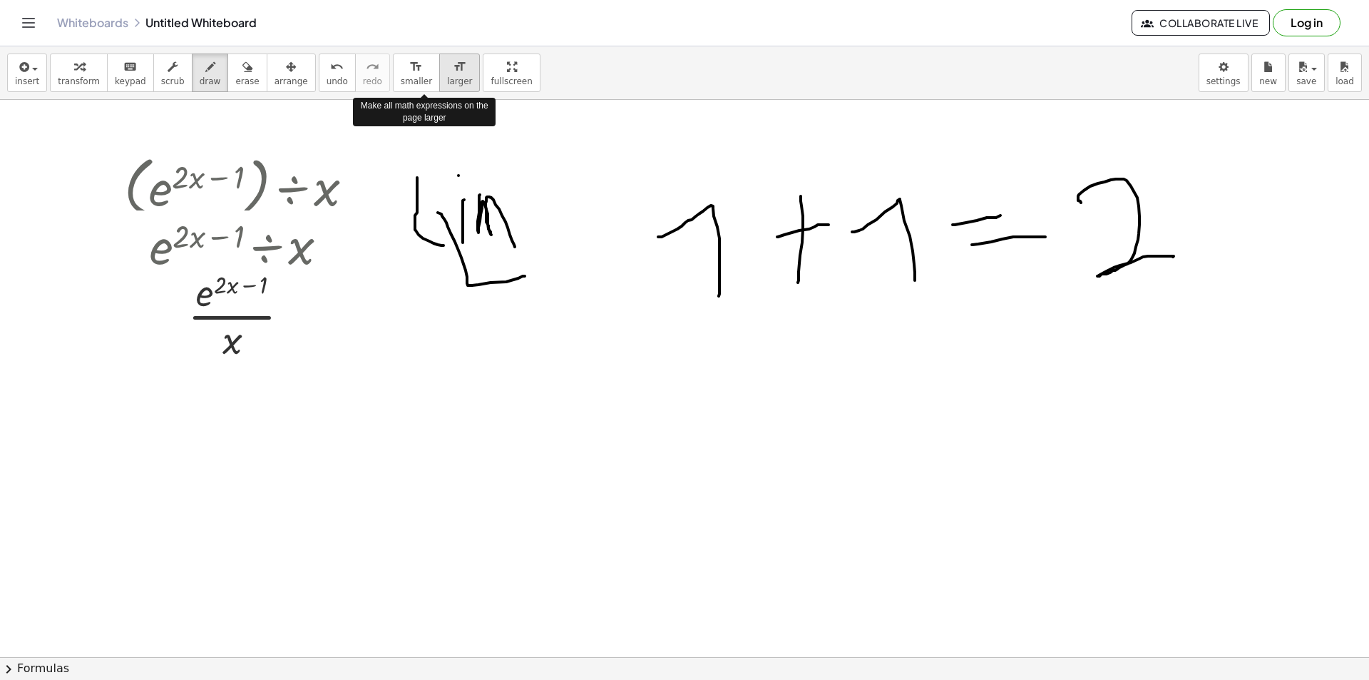
click at [447, 83] on span "larger" at bounding box center [459, 81] width 25 height 10
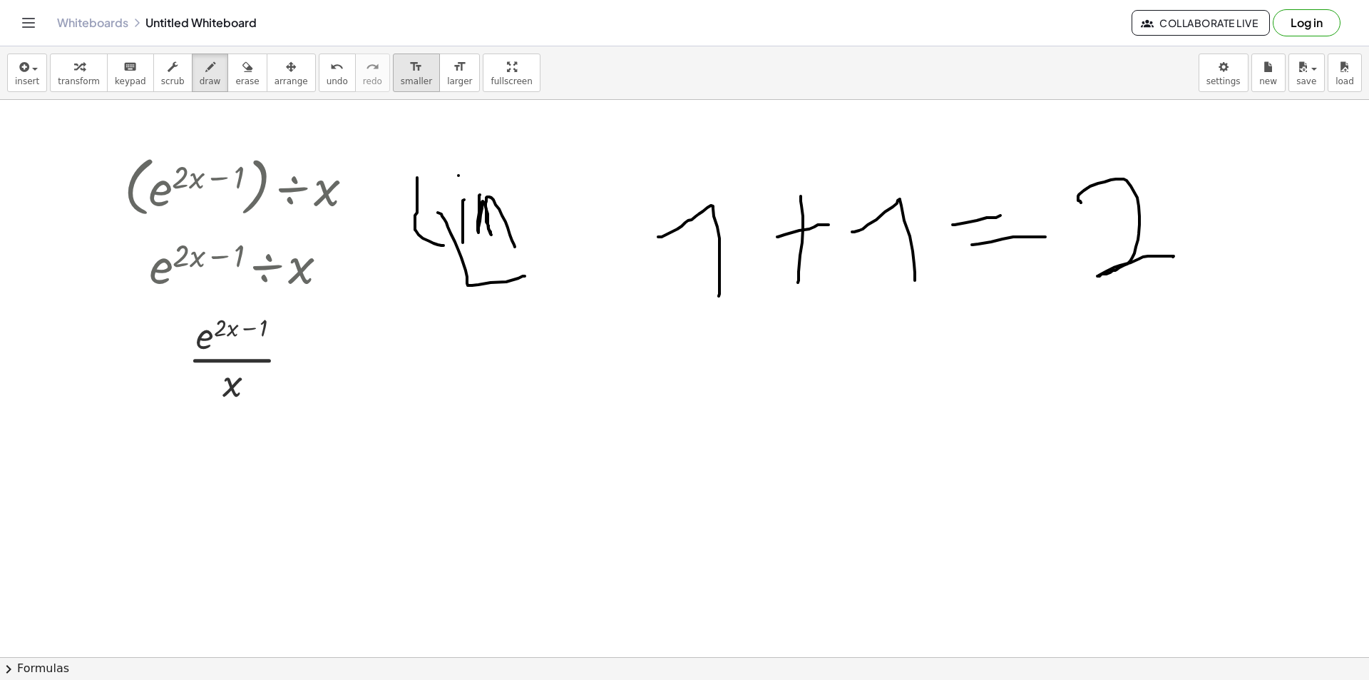
click at [401, 84] on span "smaller" at bounding box center [416, 81] width 31 height 10
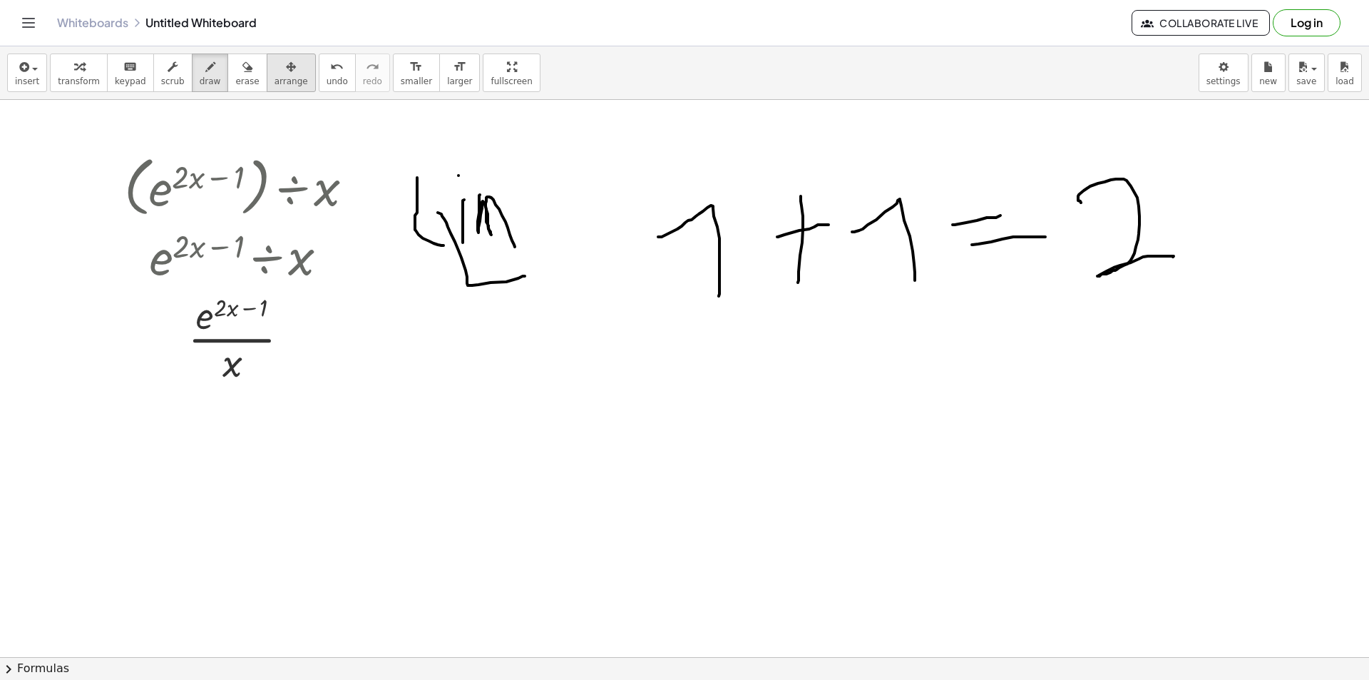
click at [289, 66] on button "arrange" at bounding box center [291, 72] width 49 height 39
click at [205, 68] on icon "button" at bounding box center [210, 66] width 10 height 17
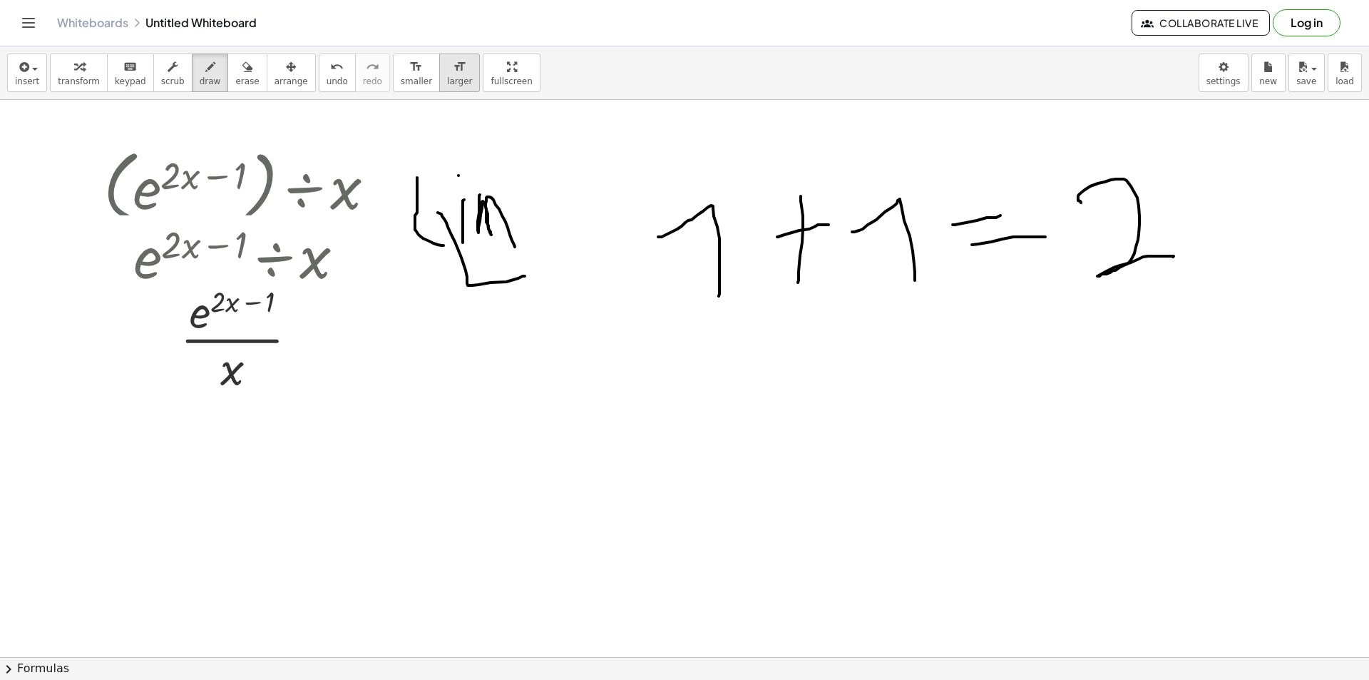
click at [453, 71] on icon "format_size" at bounding box center [460, 66] width 14 height 17
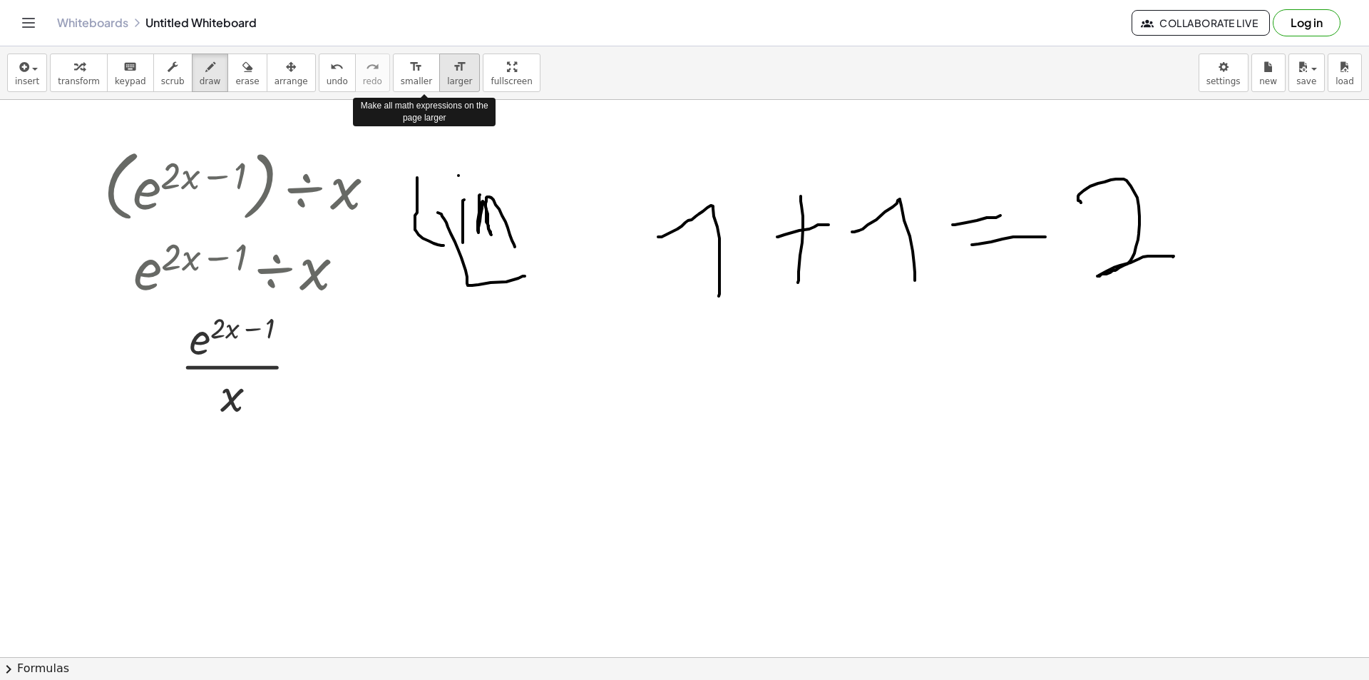
click at [453, 71] on icon "format_size" at bounding box center [460, 66] width 14 height 17
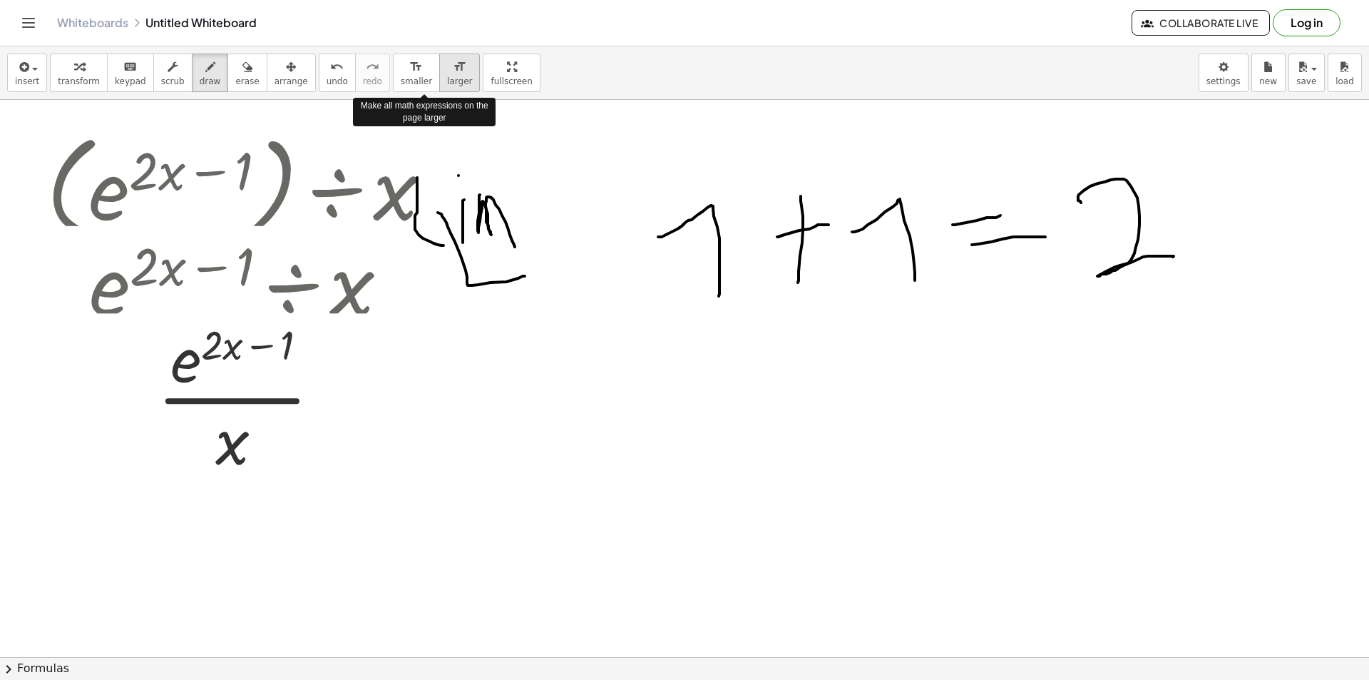
click at [453, 71] on icon "format_size" at bounding box center [460, 66] width 14 height 17
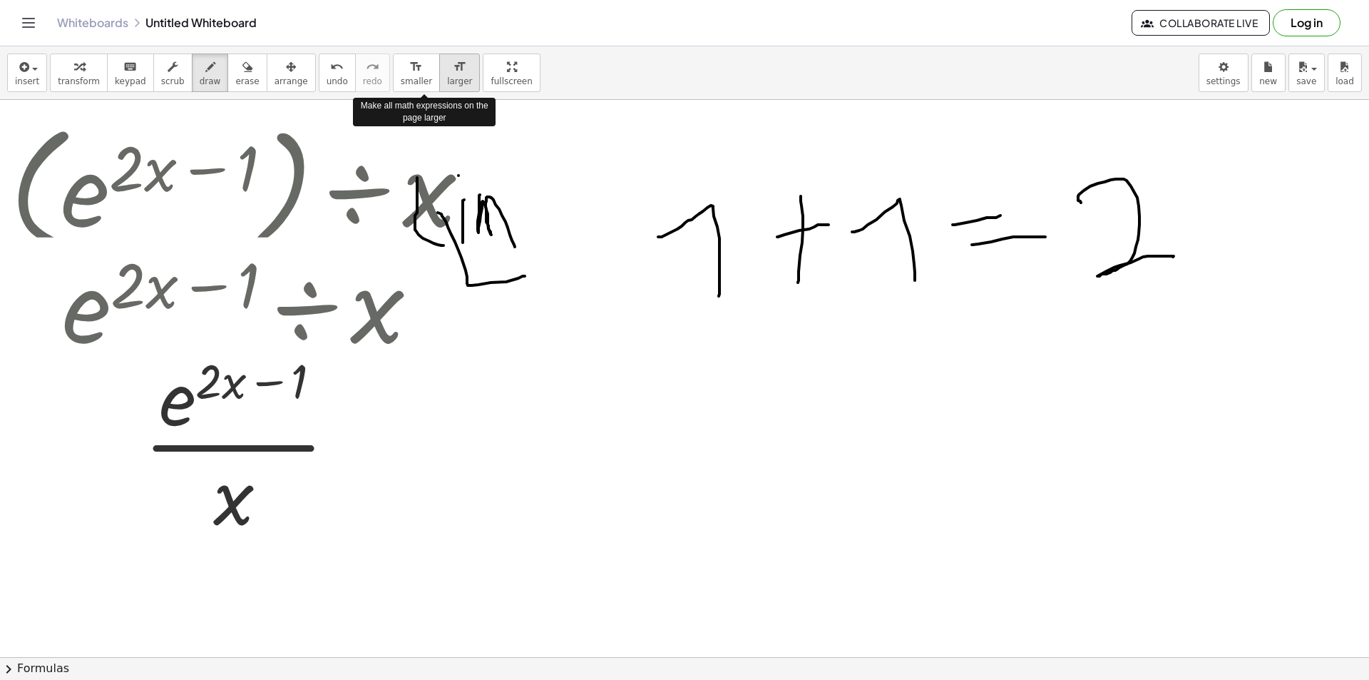
click at [453, 71] on icon "format_size" at bounding box center [460, 66] width 14 height 17
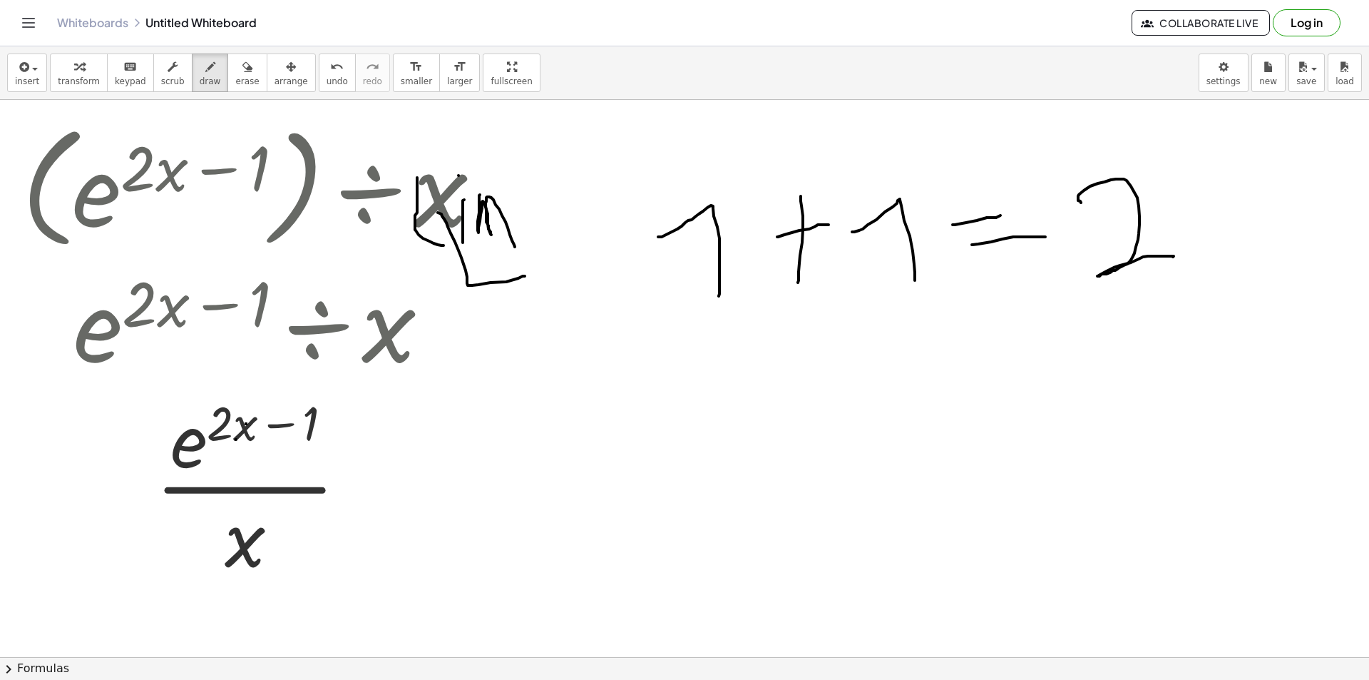
drag, startPoint x: 168, startPoint y: 447, endPoint x: 175, endPoint y: 445, distance: 7.4
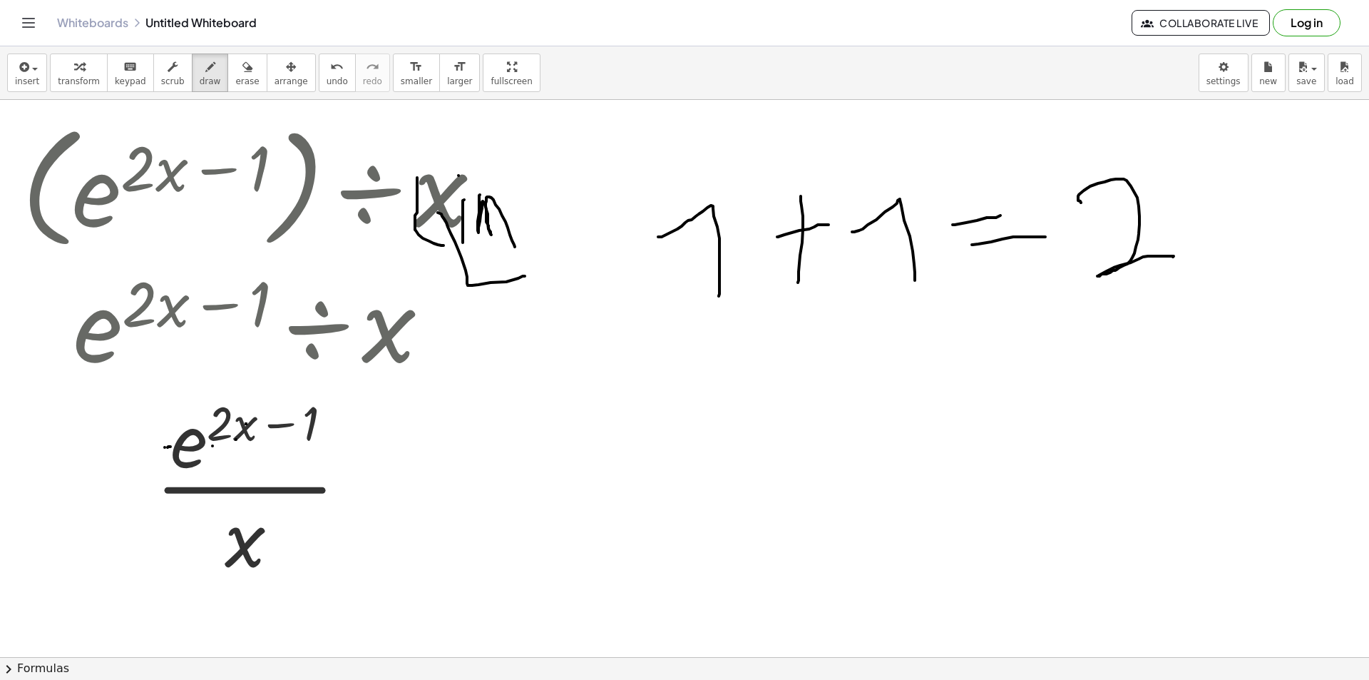
drag, startPoint x: 238, startPoint y: 407, endPoint x: 212, endPoint y: 443, distance: 44.9
click at [327, 83] on span "undo" at bounding box center [337, 81] width 21 height 10
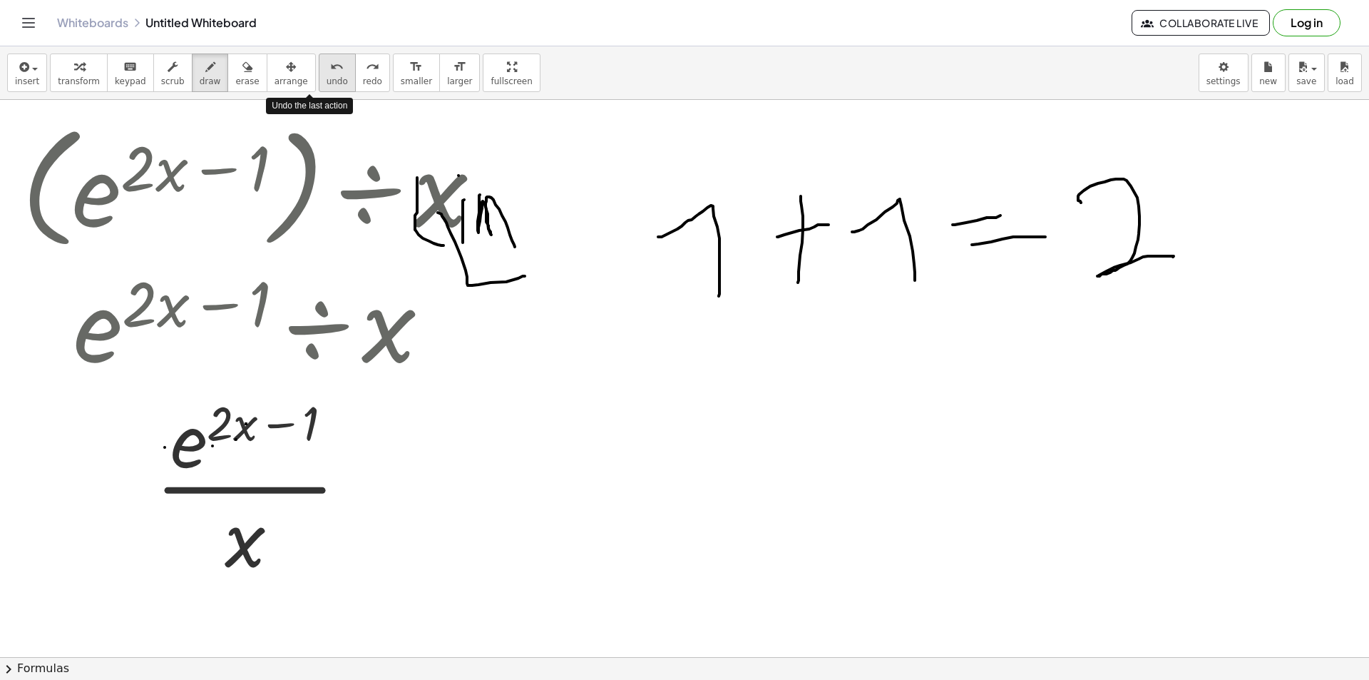
click at [327, 83] on span "undo" at bounding box center [337, 81] width 21 height 10
click at [115, 83] on span "keypad" at bounding box center [130, 81] width 31 height 10
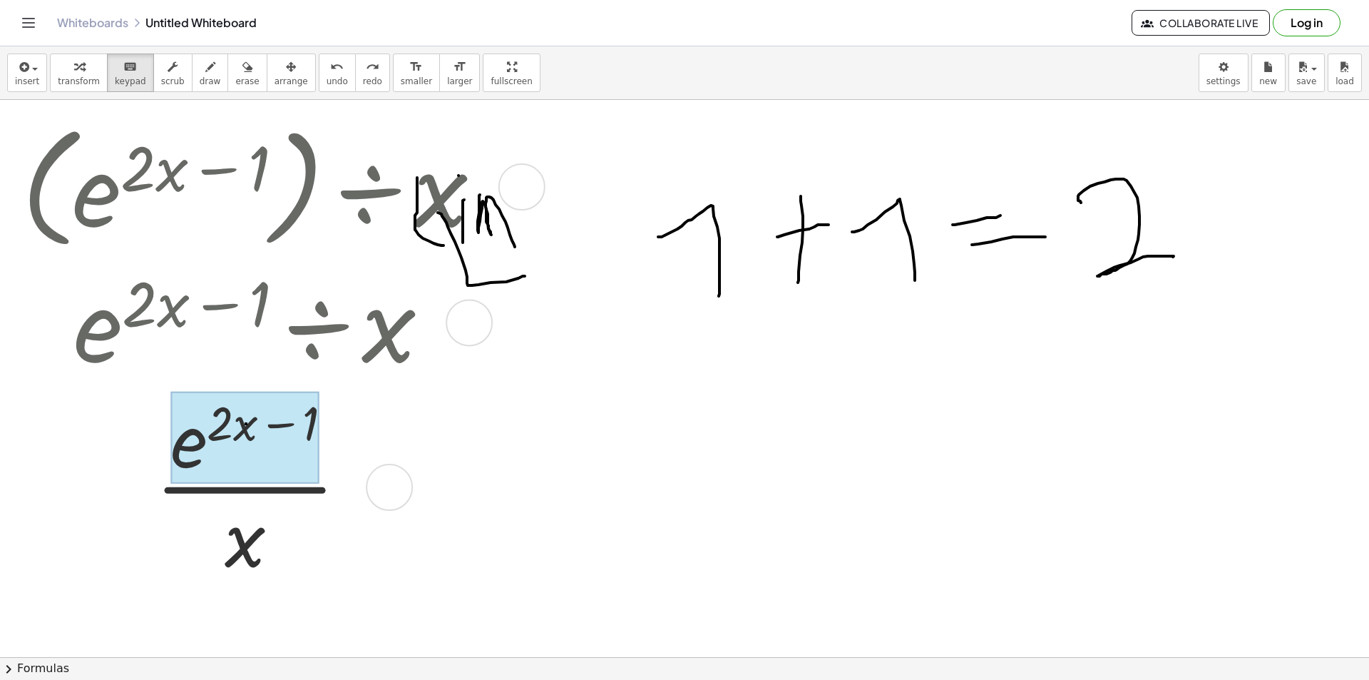
click at [283, 448] on div at bounding box center [245, 438] width 148 height 93
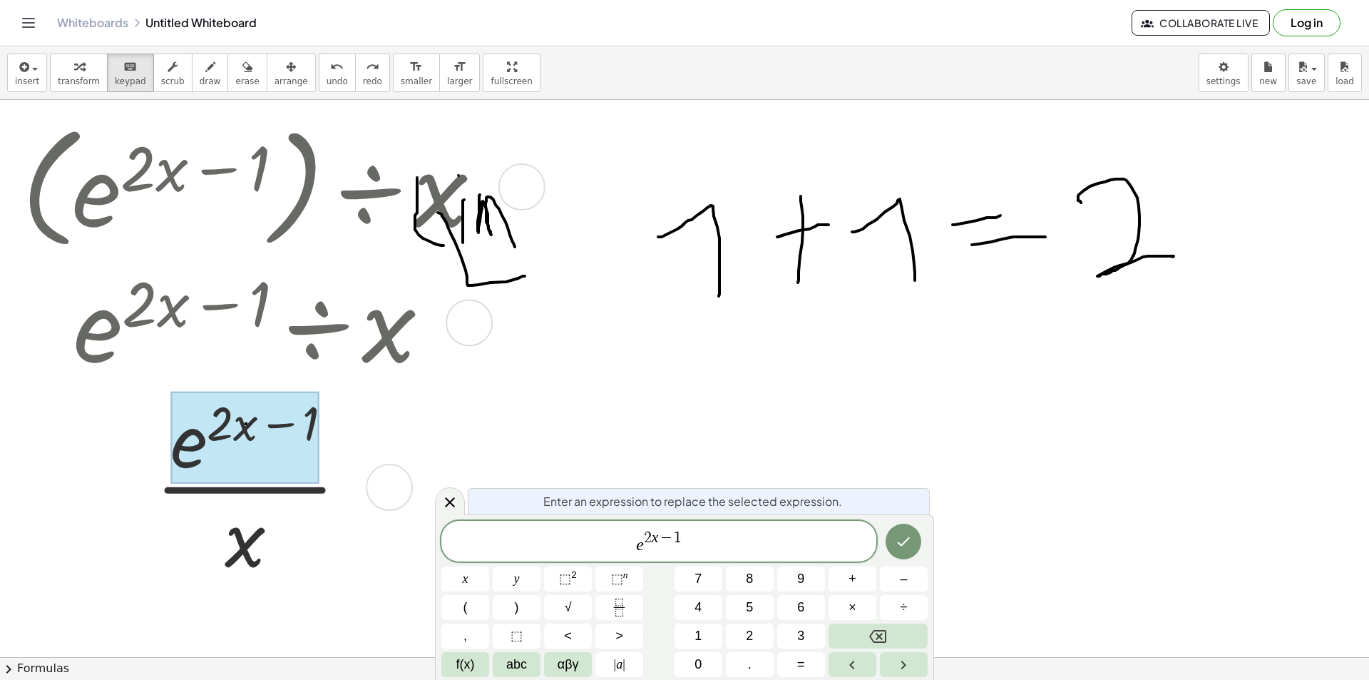
drag, startPoint x: 263, startPoint y: 497, endPoint x: 261, endPoint y: 506, distance: 8.8
click at [264, 501] on div at bounding box center [257, 486] width 486 height 199
click at [264, 531] on div at bounding box center [257, 486] width 486 height 199
drag, startPoint x: 250, startPoint y: 558, endPoint x: 244, endPoint y: 562, distance: 7.3
click at [247, 563] on div at bounding box center [257, 486] width 486 height 199
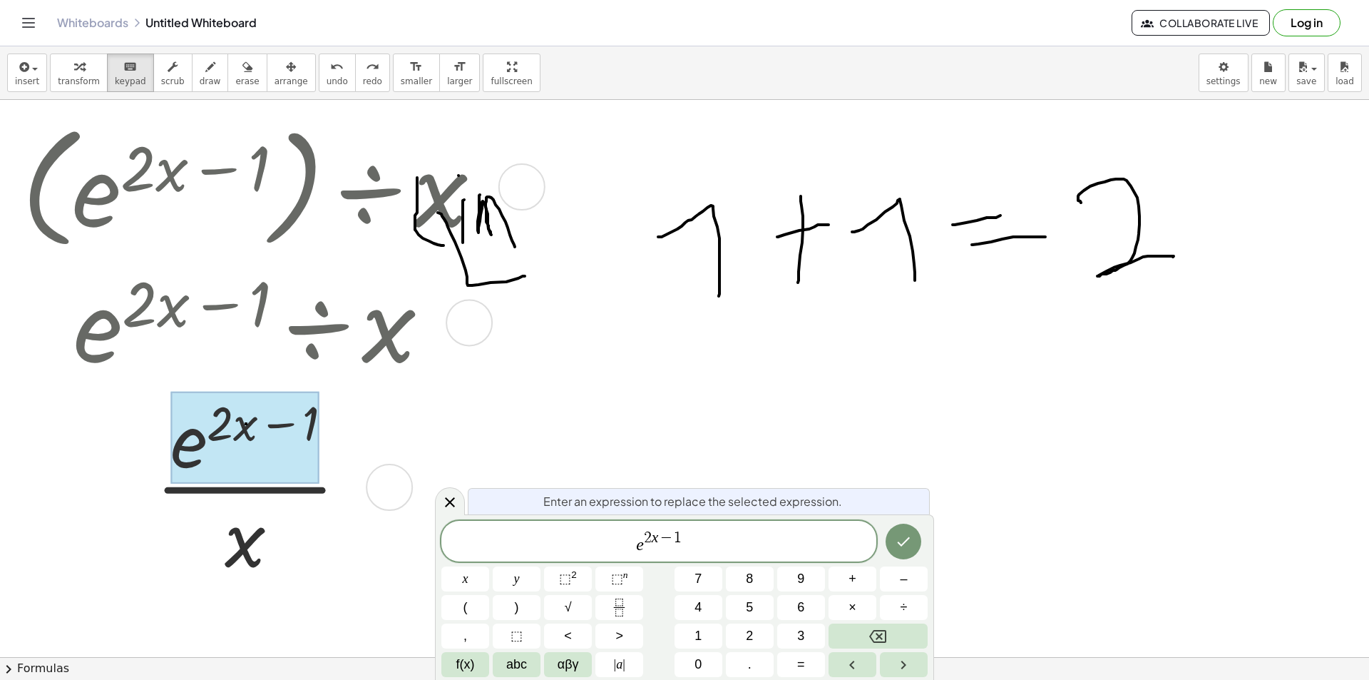
click at [243, 561] on div at bounding box center [257, 486] width 486 height 199
click at [242, 556] on div at bounding box center [257, 486] width 486 height 199
drag, startPoint x: 243, startPoint y: 552, endPoint x: 294, endPoint y: 521, distance: 59.8
click at [245, 551] on div at bounding box center [257, 486] width 486 height 199
click at [412, 477] on div at bounding box center [257, 486] width 486 height 199
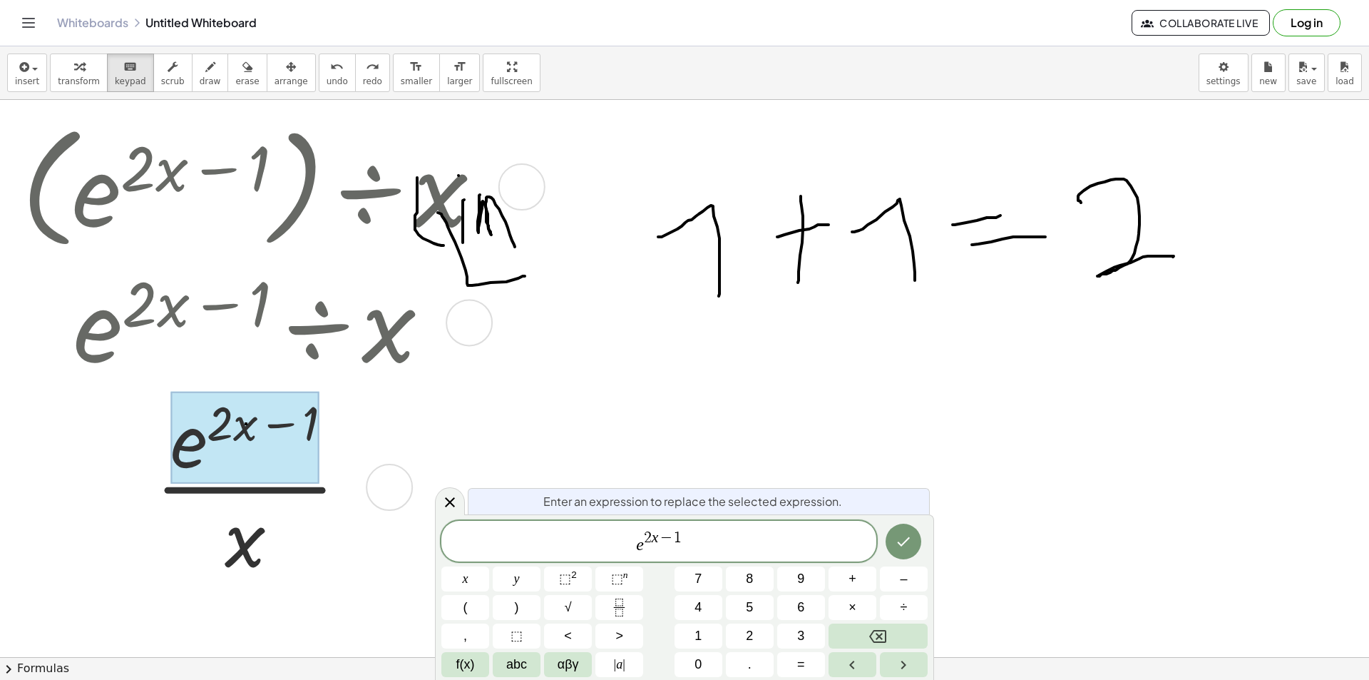
click at [394, 479] on div at bounding box center [389, 487] width 47 height 47
click at [448, 499] on icon at bounding box center [450, 502] width 17 height 17
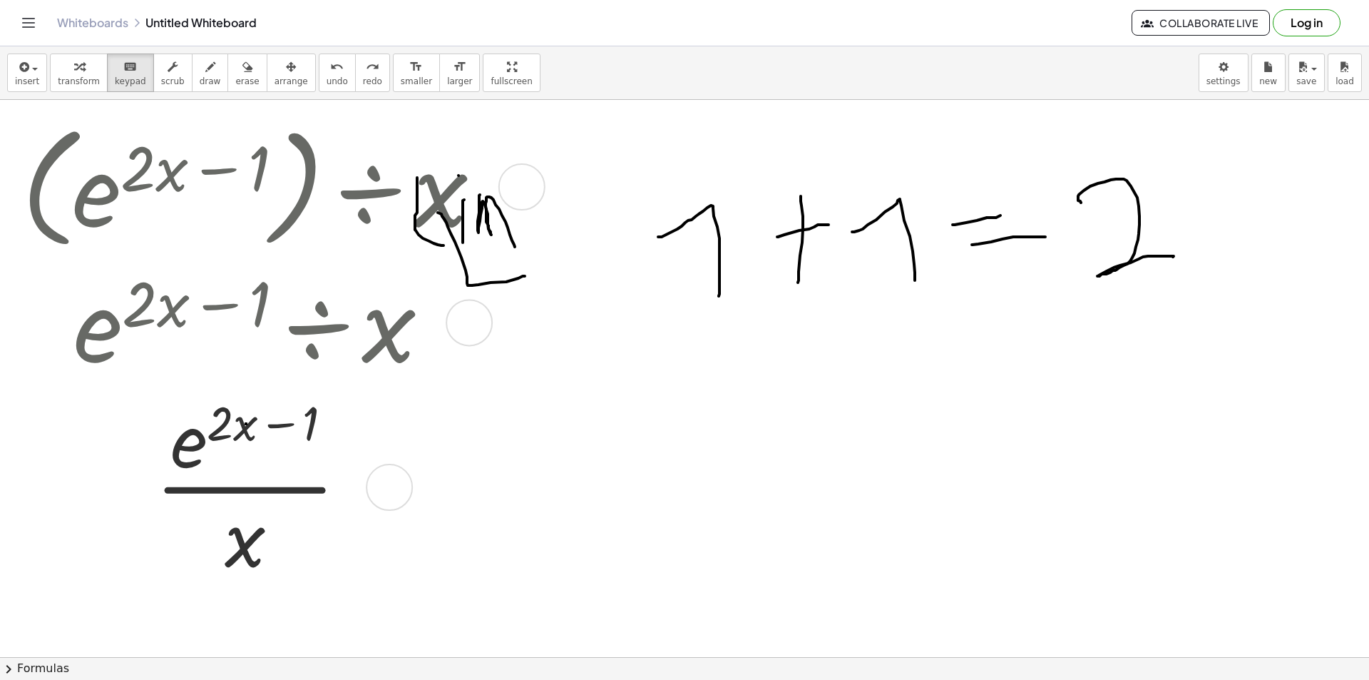
click at [280, 424] on div at bounding box center [257, 486] width 486 height 199
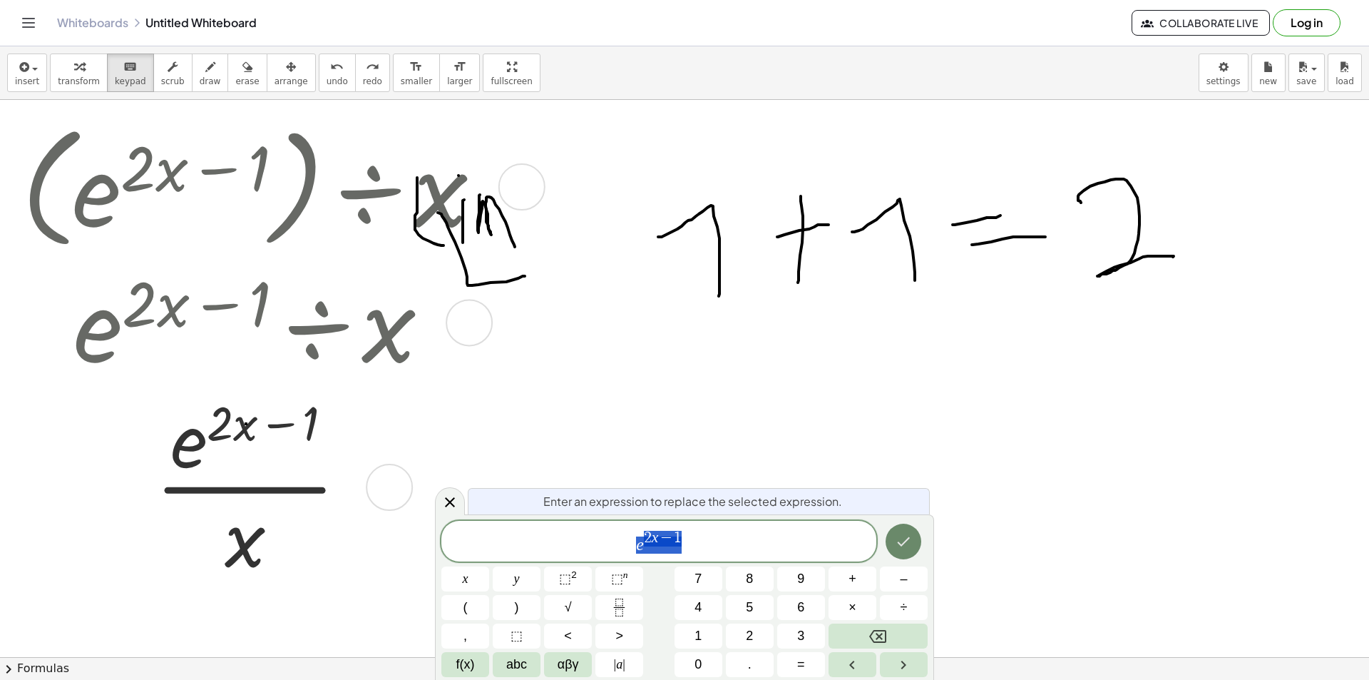
click at [907, 533] on icon "Done" at bounding box center [903, 541] width 17 height 17
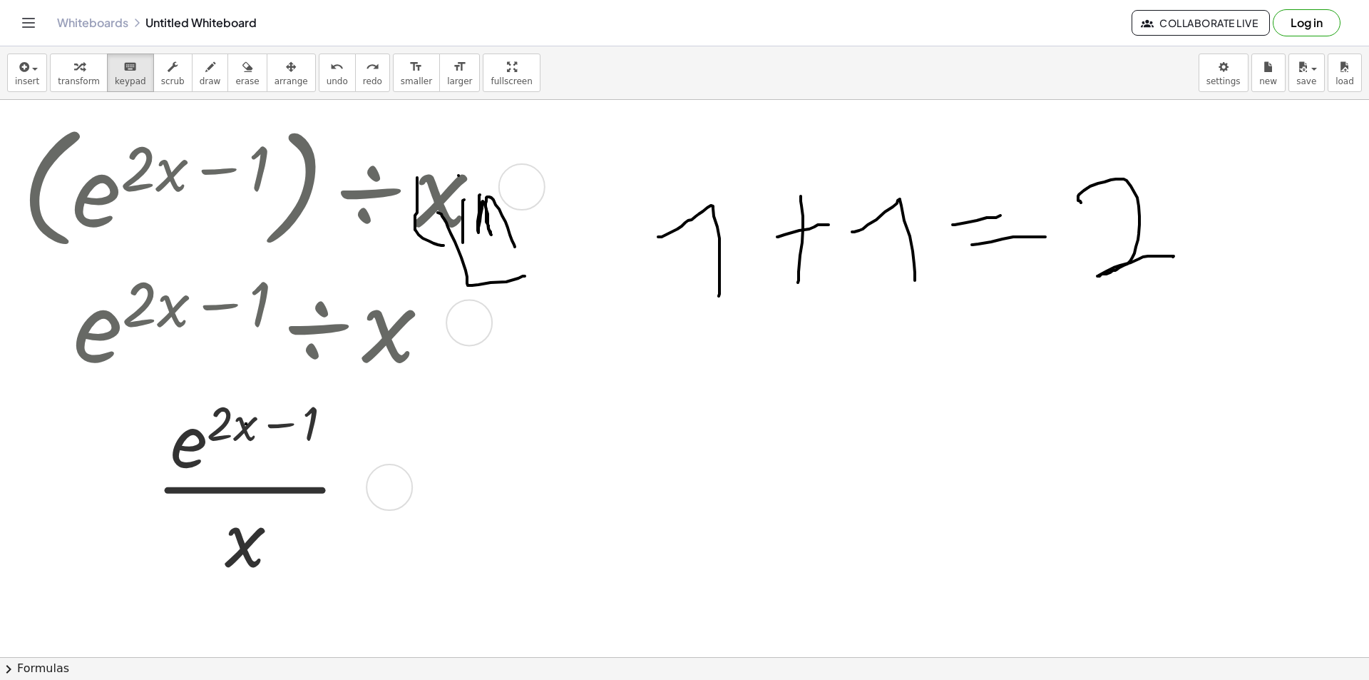
click at [398, 481] on div at bounding box center [389, 487] width 47 height 47
click at [457, 479] on span "Copy line as LaTeX" at bounding box center [478, 475] width 86 height 11
drag, startPoint x: 909, startPoint y: 271, endPoint x: 844, endPoint y: 325, distance: 84.1
click at [1224, 86] on body "Graspable Math Activities Get Started Activity Bank Assigned Work Classes White…" at bounding box center [684, 340] width 1369 height 680
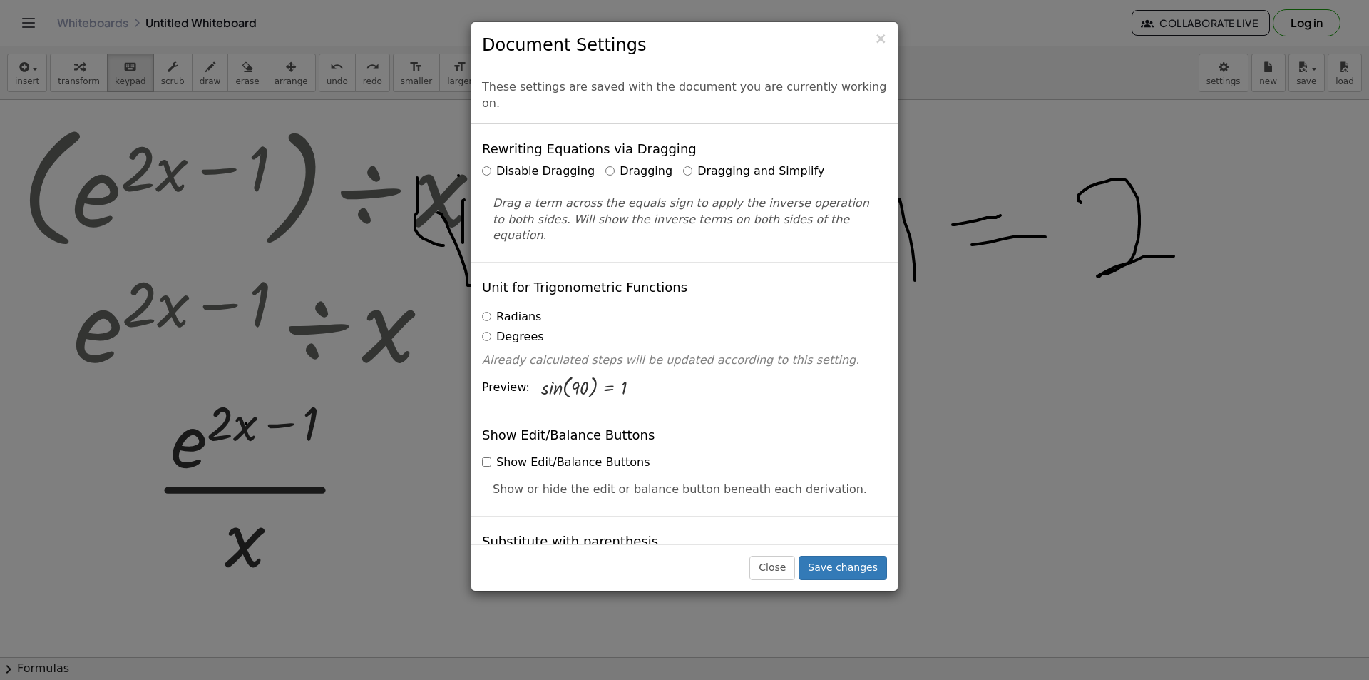
click at [556, 163] on label "Disable Dragging" at bounding box center [538, 171] width 113 height 16
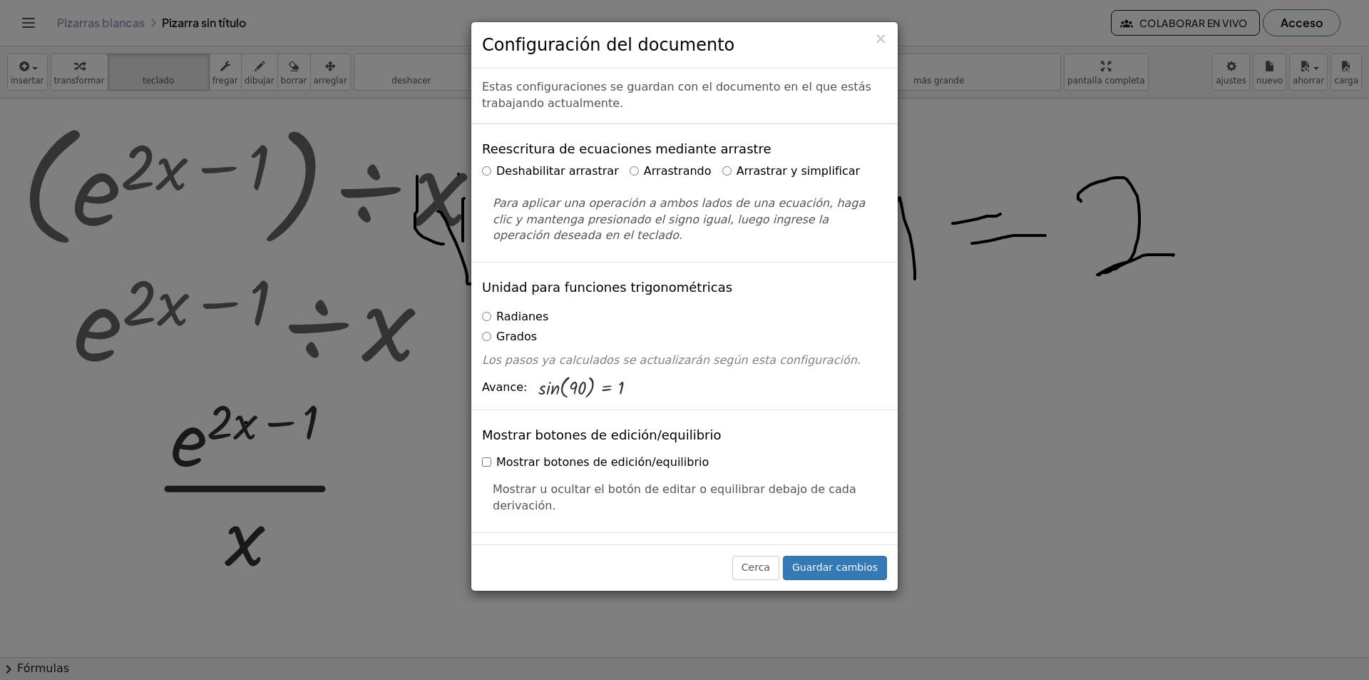
click at [644, 175] on font "Arrastrando" at bounding box center [678, 171] width 68 height 14
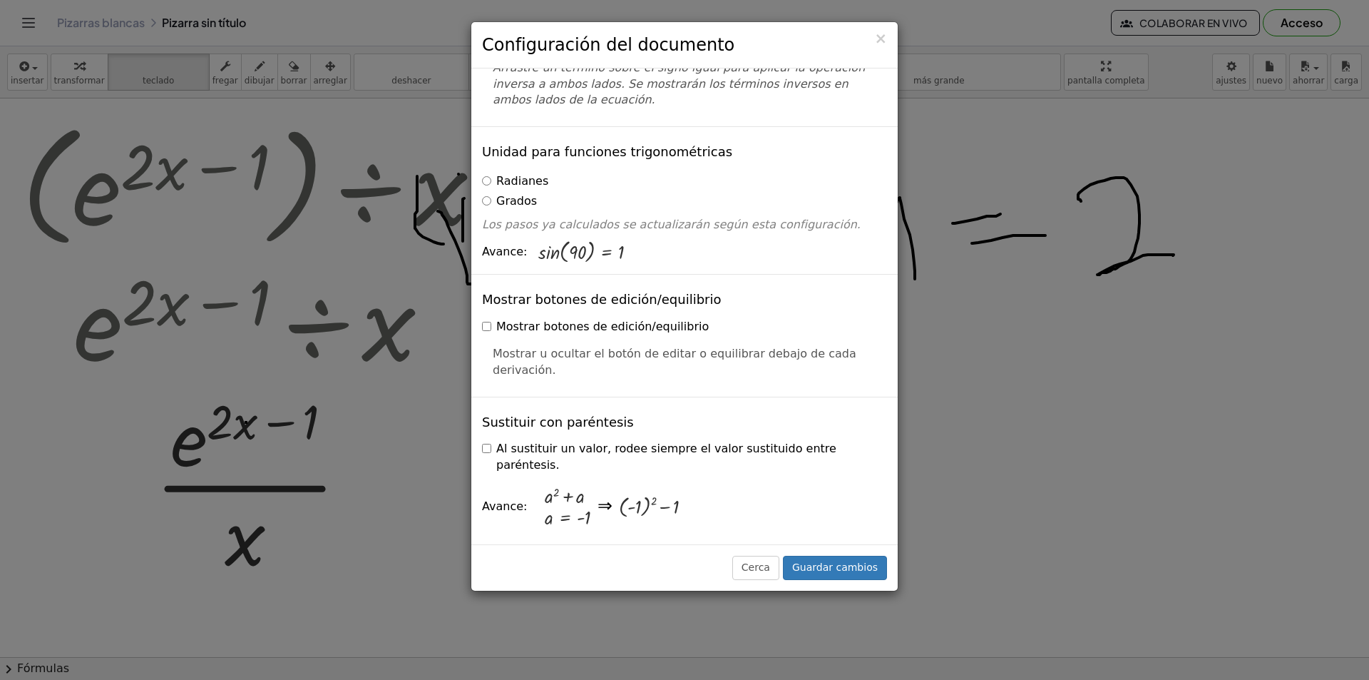
scroll to position [190, 0]
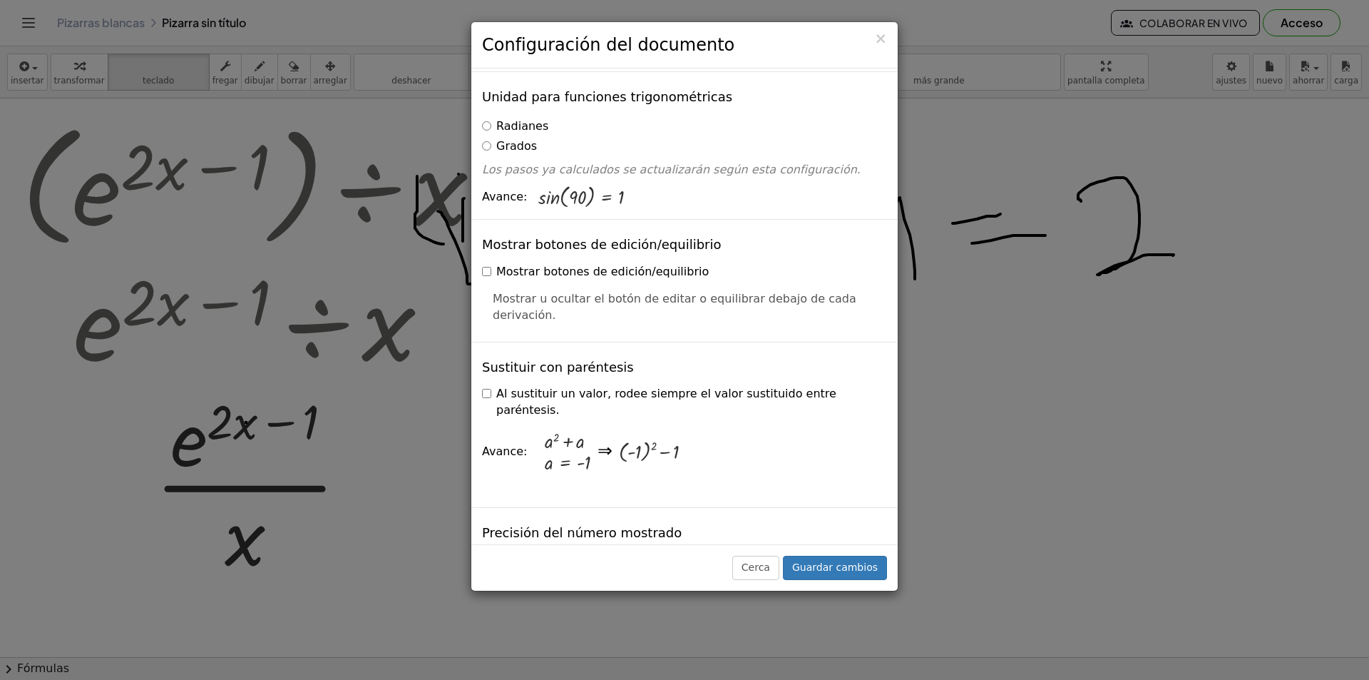
click at [510, 295] on font "Mostrar u ocultar el botón de editar o equilibrar debajo de cada derivación." at bounding box center [675, 307] width 364 height 30
click at [556, 394] on font "Al sustituir un valor, rodee siempre el valor sustituido entre paréntesis." at bounding box center [666, 402] width 340 height 30
click at [548, 387] on div "Al sustituir un valor, rodee siempre el valor sustituido entre paréntesis." at bounding box center [684, 400] width 405 height 38
click at [546, 399] on font "Al sustituir un valor, rodee siempre el valor sustituido entre paréntesis." at bounding box center [666, 402] width 340 height 30
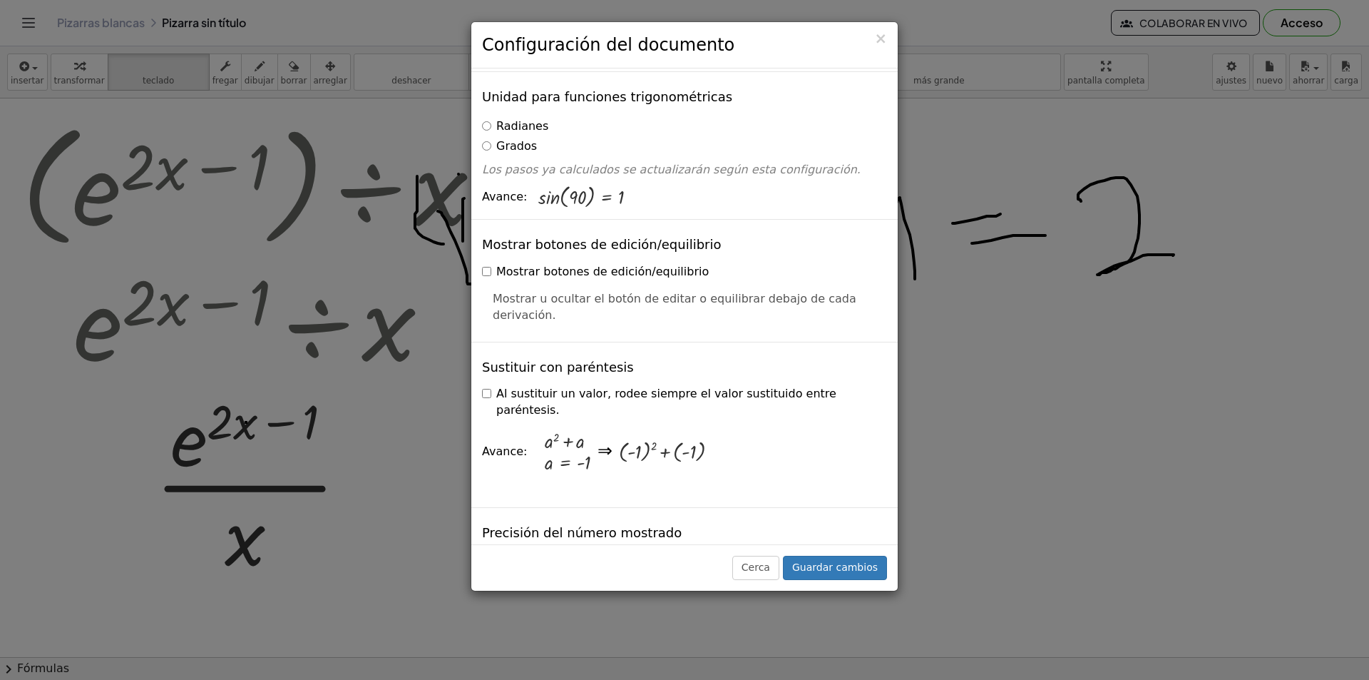
click at [546, 399] on font "Al sustituir un valor, rodee siempre el valor sustituido entre paréntesis." at bounding box center [666, 402] width 340 height 30
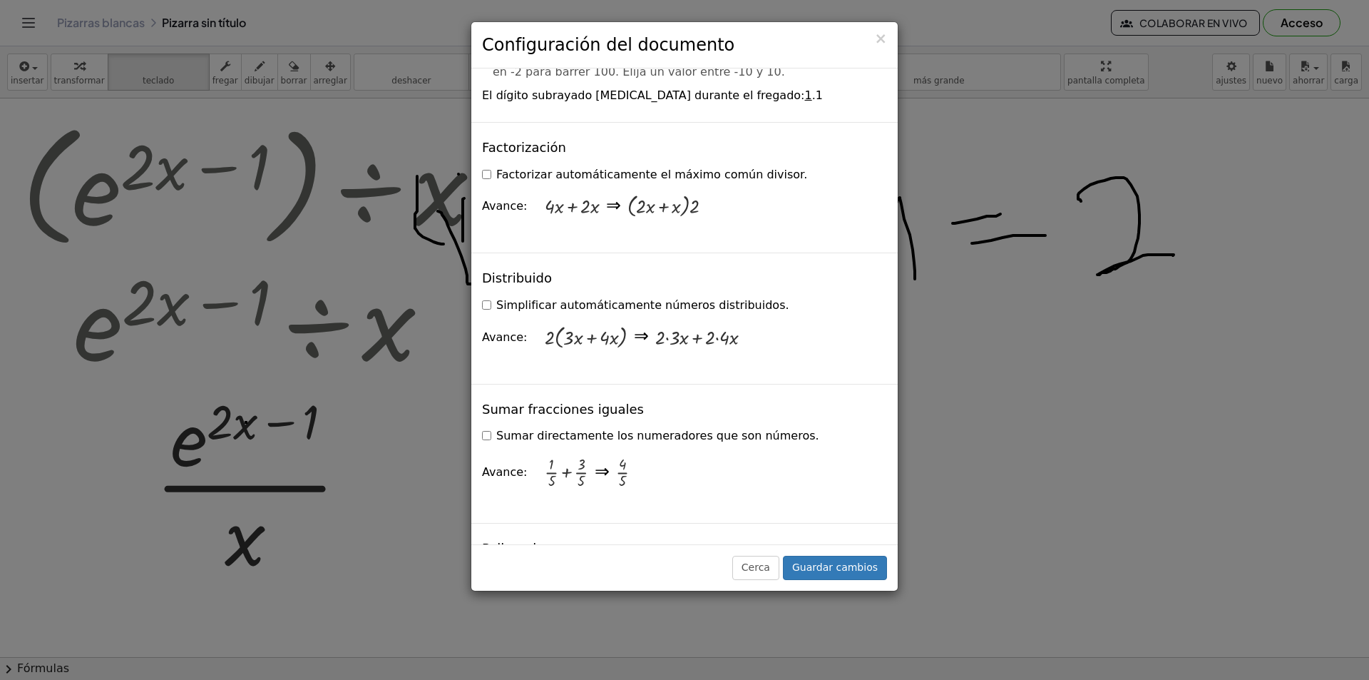
scroll to position [1046, 0]
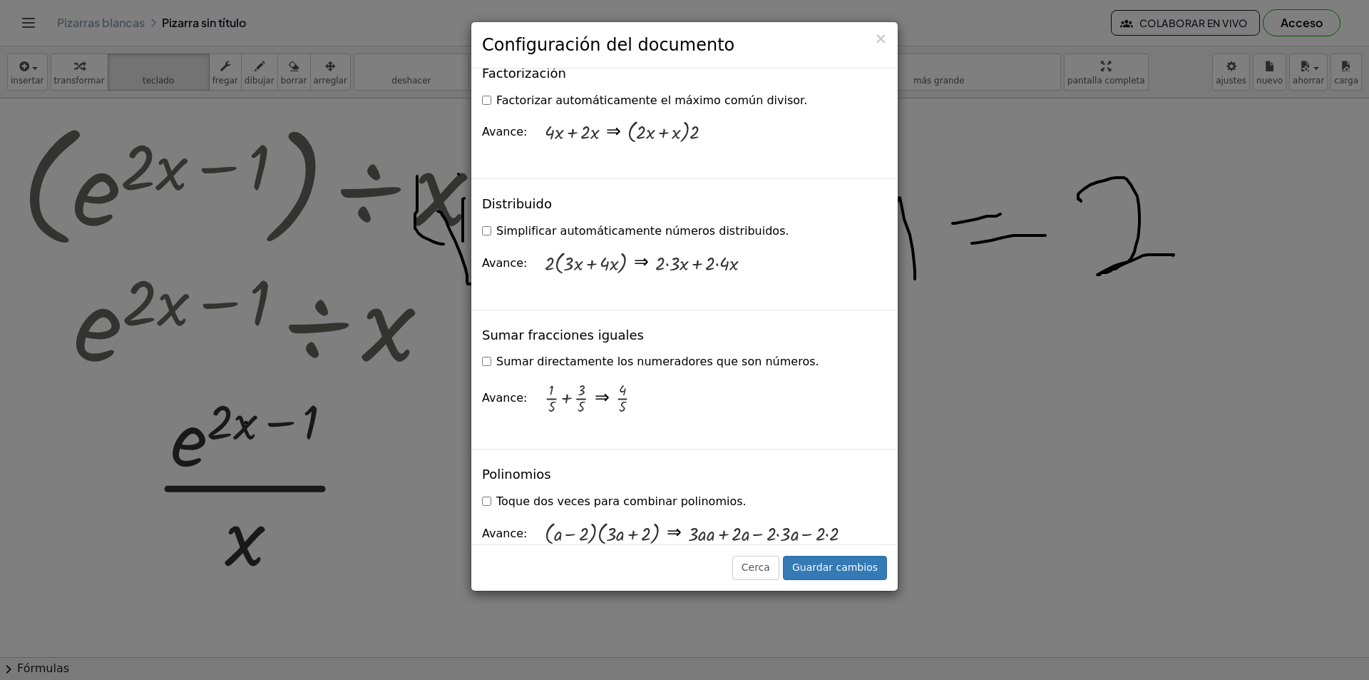
click at [628, 224] on font "Simplificar automáticamente números distribuidos." at bounding box center [642, 231] width 293 height 14
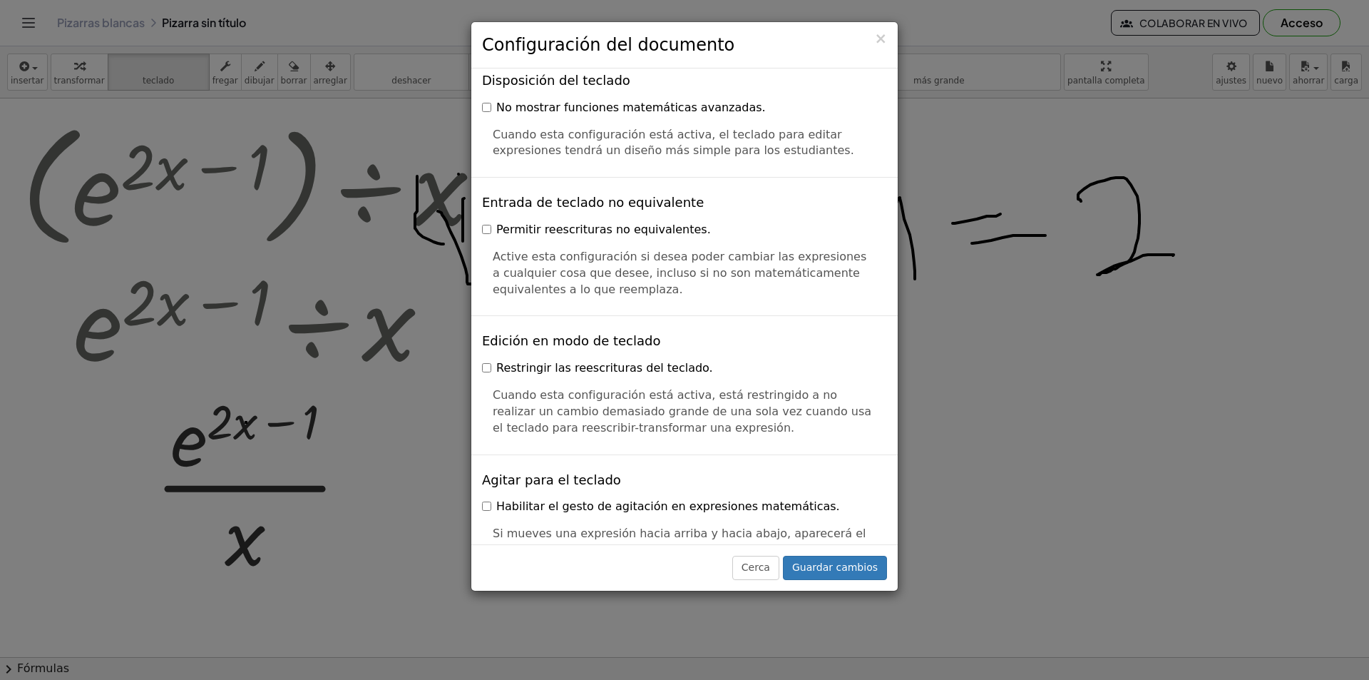
scroll to position [2637, 0]
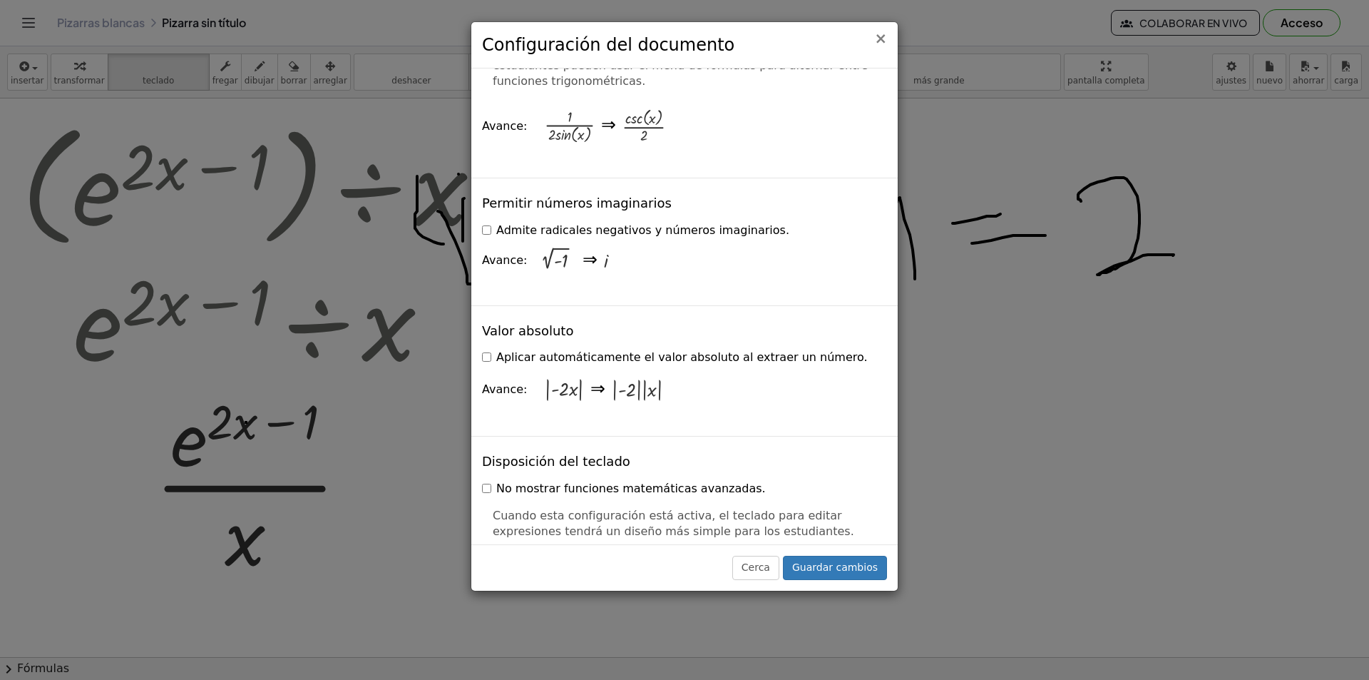
click at [884, 41] on font "×" at bounding box center [880, 38] width 13 height 17
